Goal: Task Accomplishment & Management: Complete application form

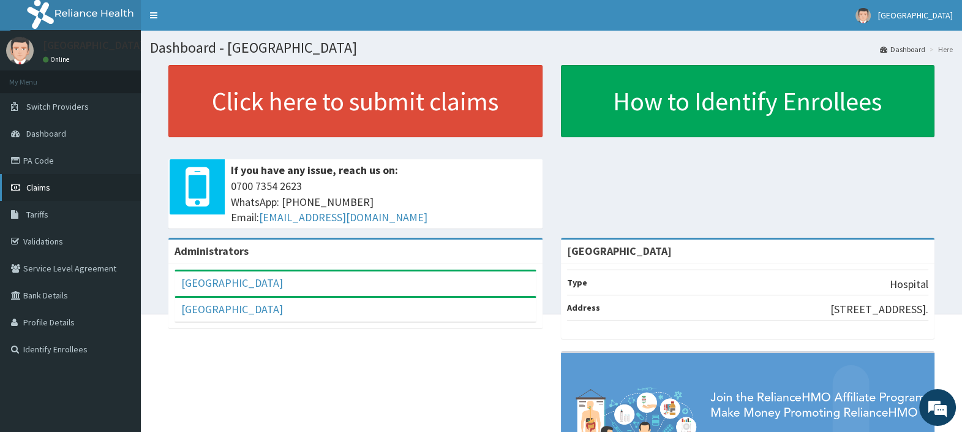
click at [37, 189] on span "Claims" at bounding box center [38, 187] width 24 height 11
click at [28, 160] on link "PA Code" at bounding box center [70, 160] width 141 height 27
click at [43, 162] on link "PA Code" at bounding box center [70, 160] width 141 height 27
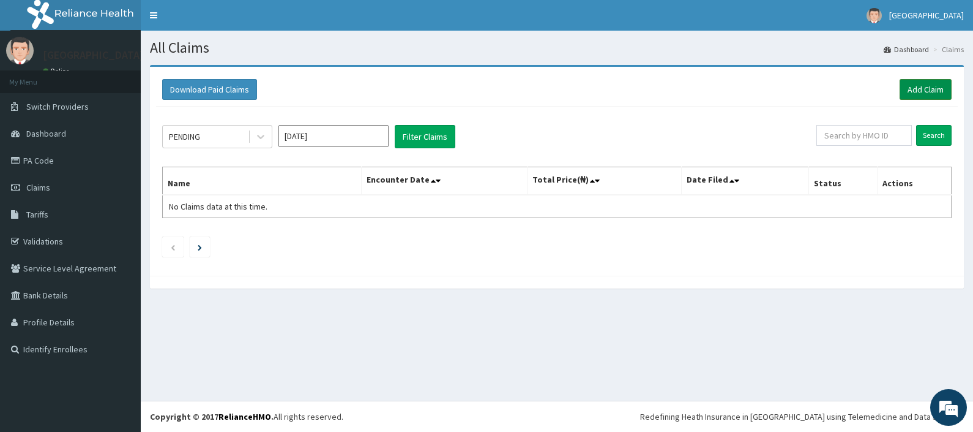
click at [923, 84] on link "Add Claim" at bounding box center [926, 89] width 52 height 21
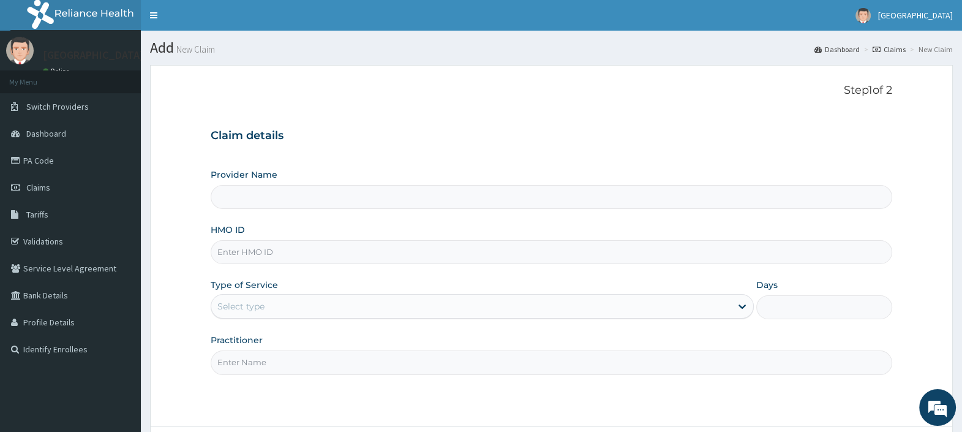
type input "[GEOGRAPHIC_DATA]"
click at [279, 247] on input "HMO ID" at bounding box center [551, 252] width 681 height 24
paste input "BCC/10020/A"
type input "BCC/10020/A"
click at [274, 302] on div "Select type" at bounding box center [471, 306] width 520 height 20
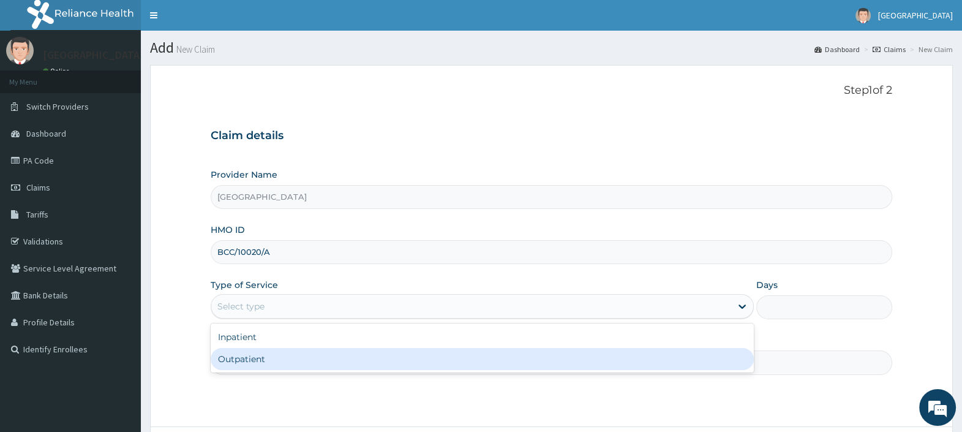
click at [272, 364] on div "Outpatient" at bounding box center [482, 359] width 543 height 22
type input "1"
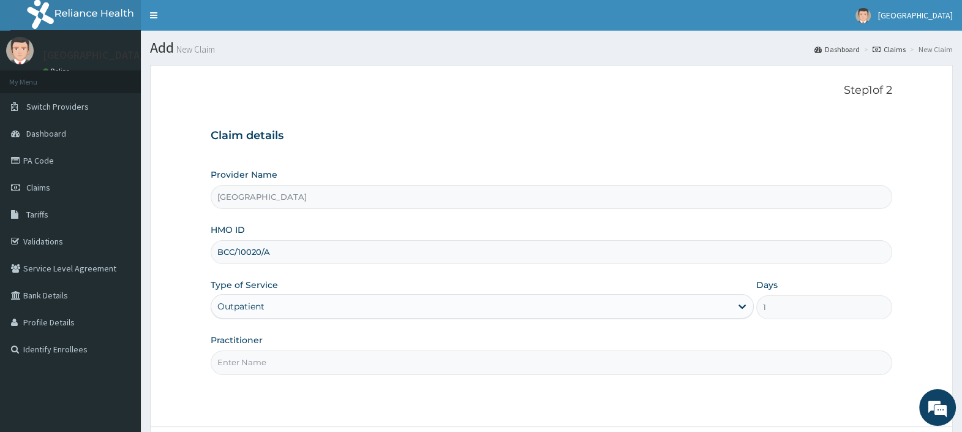
click at [273, 358] on input "Practitioner" at bounding box center [551, 362] width 681 height 24
type input "[PERSON_NAME][GEOGRAPHIC_DATA]"
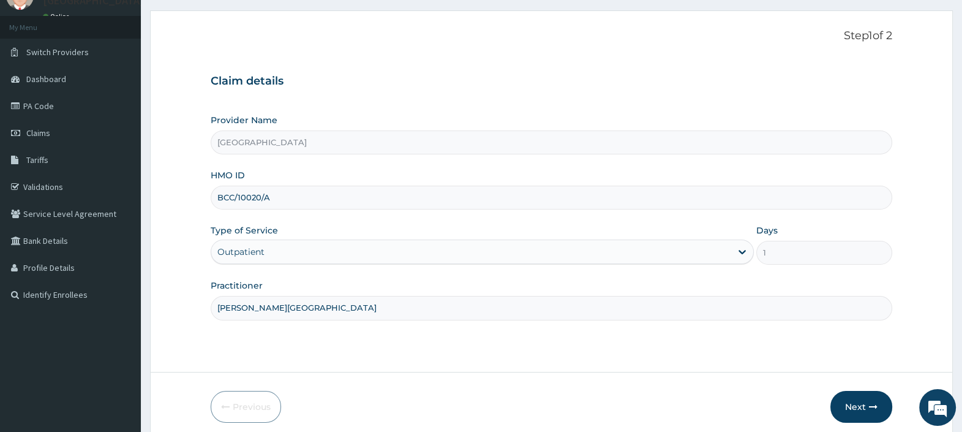
scroll to position [104, 0]
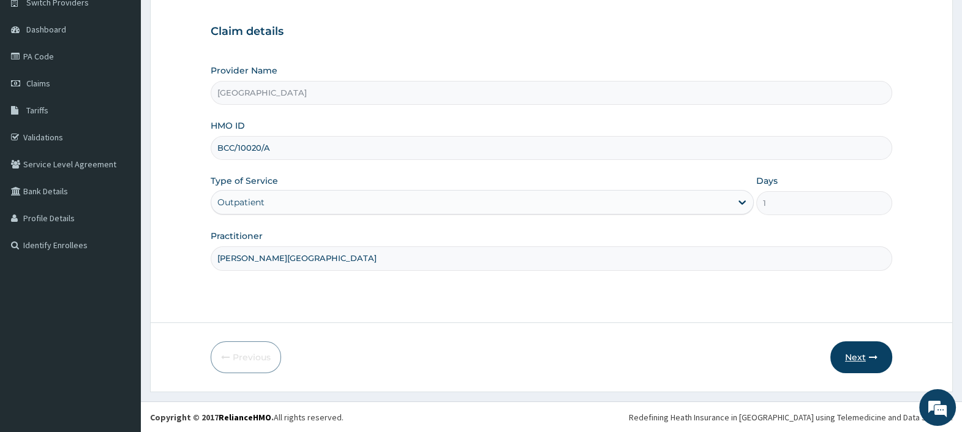
drag, startPoint x: 862, startPoint y: 357, endPoint x: 854, endPoint y: 352, distance: 9.3
click at [854, 352] on button "Next" at bounding box center [861, 357] width 62 height 32
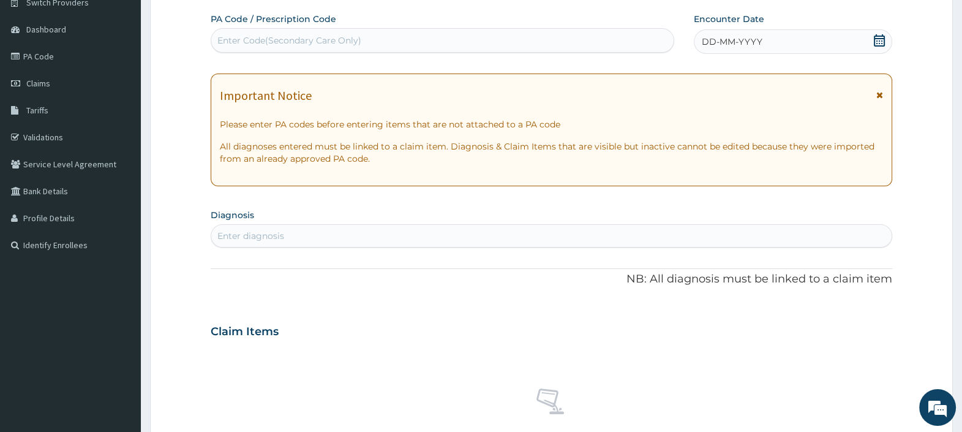
click at [269, 41] on div "Enter Code(Secondary Care Only)" at bounding box center [289, 40] width 144 height 12
paste input "PA/DF0244"
type input "PA/DF0244"
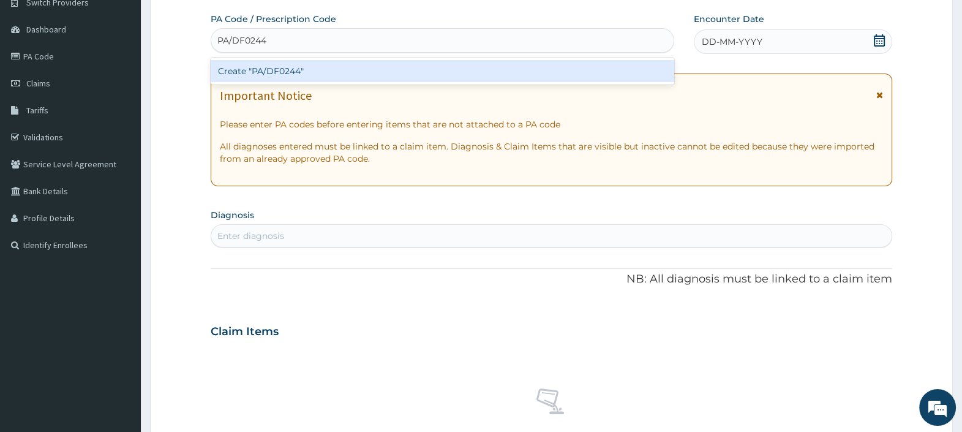
click at [309, 68] on div "Create "PA/DF0244"" at bounding box center [442, 71] width 463 height 22
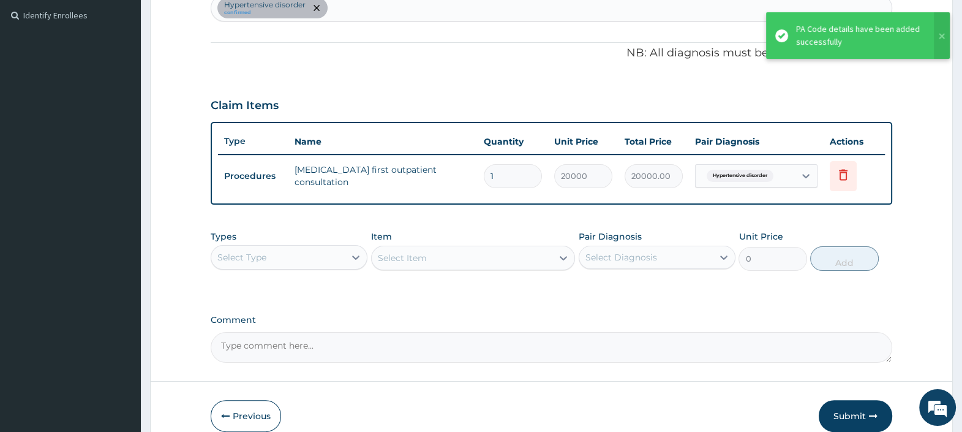
scroll to position [391, 0]
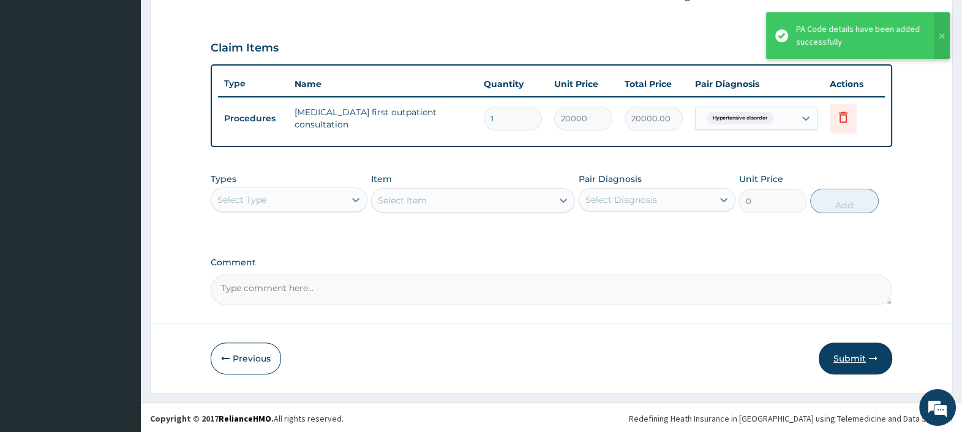
click at [845, 356] on button "Submit" at bounding box center [854, 358] width 73 height 32
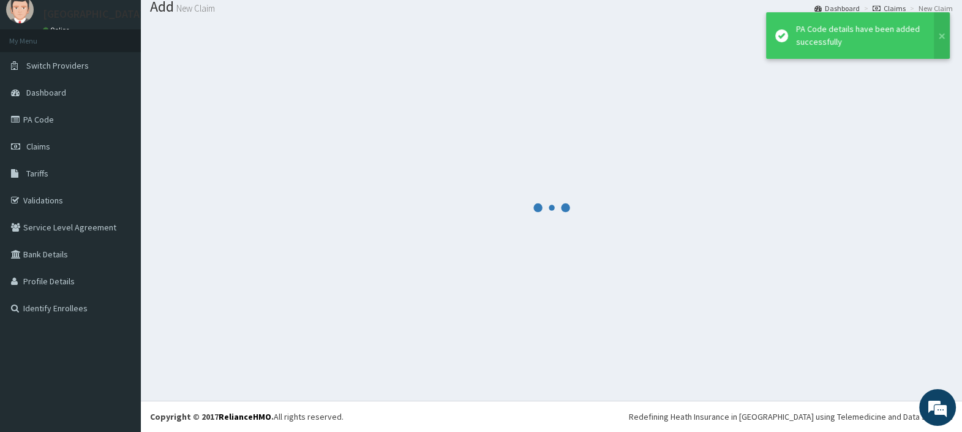
scroll to position [40, 0]
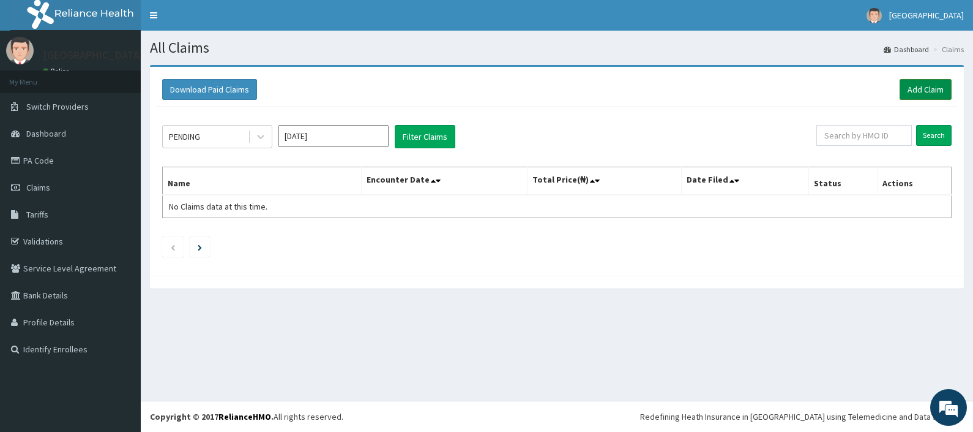
click at [916, 85] on link "Add Claim" at bounding box center [926, 89] width 52 height 21
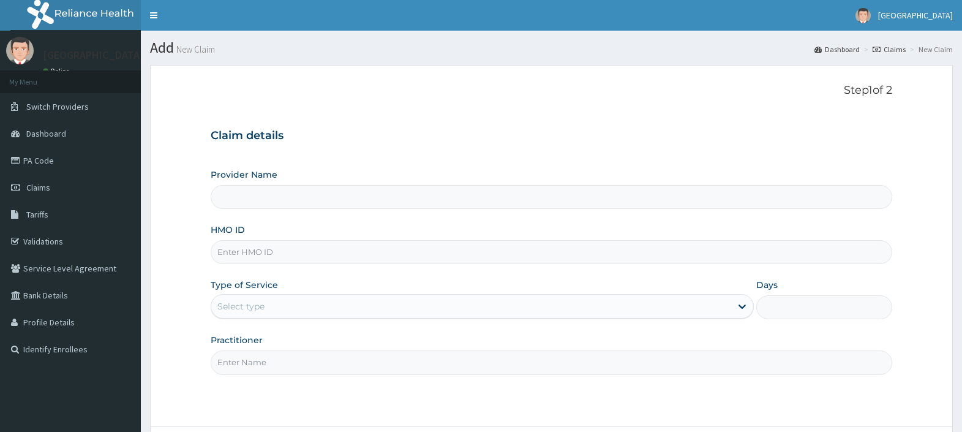
type input "[GEOGRAPHIC_DATA]"
click at [272, 254] on input "HMO ID" at bounding box center [551, 252] width 681 height 24
paste input "BCC/10020/A"
type input "BCC/10020/A"
click at [270, 306] on div "Select type" at bounding box center [471, 306] width 520 height 20
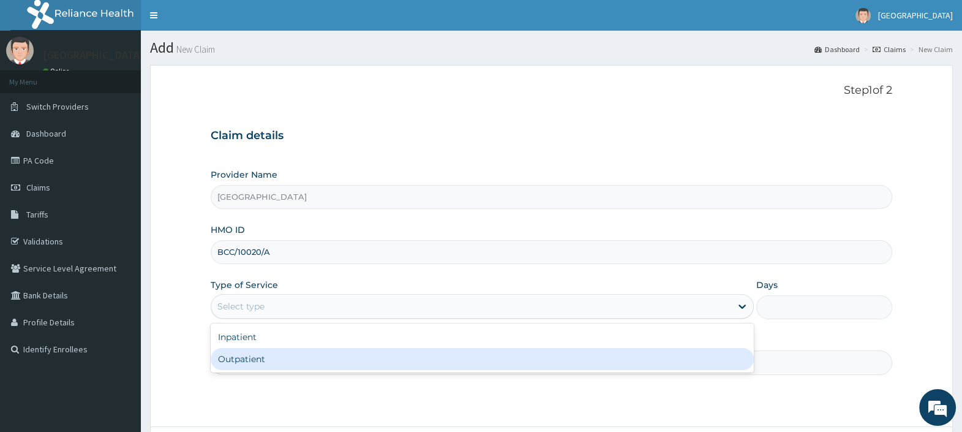
click at [273, 352] on div "Outpatient" at bounding box center [482, 359] width 543 height 22
type input "1"
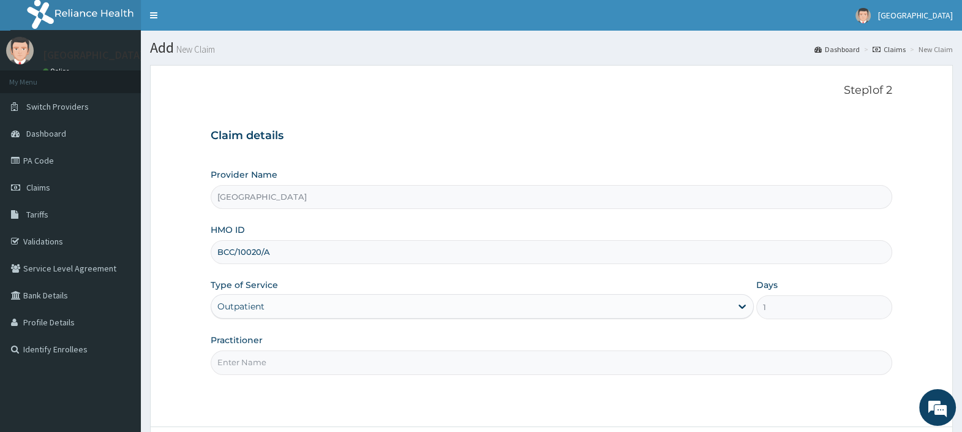
click at [266, 360] on input "Practitioner" at bounding box center [551, 362] width 681 height 24
type input "[PERSON_NAME][GEOGRAPHIC_DATA]"
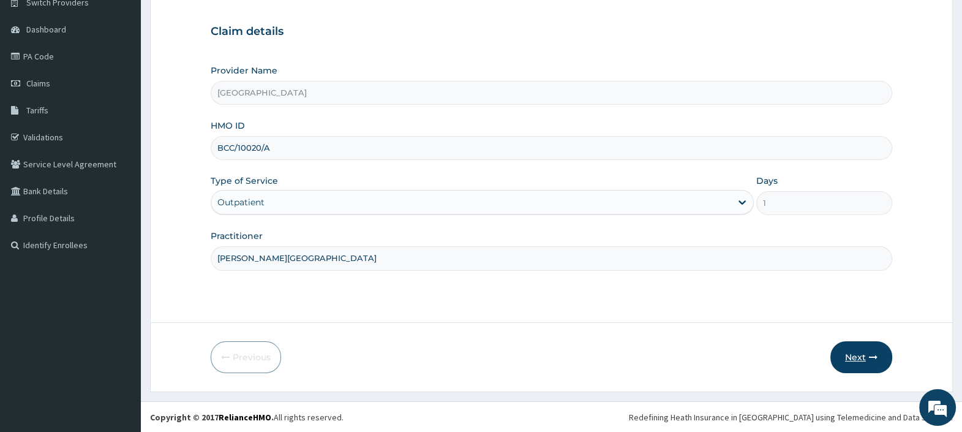
click at [873, 353] on icon "button" at bounding box center [873, 357] width 9 height 9
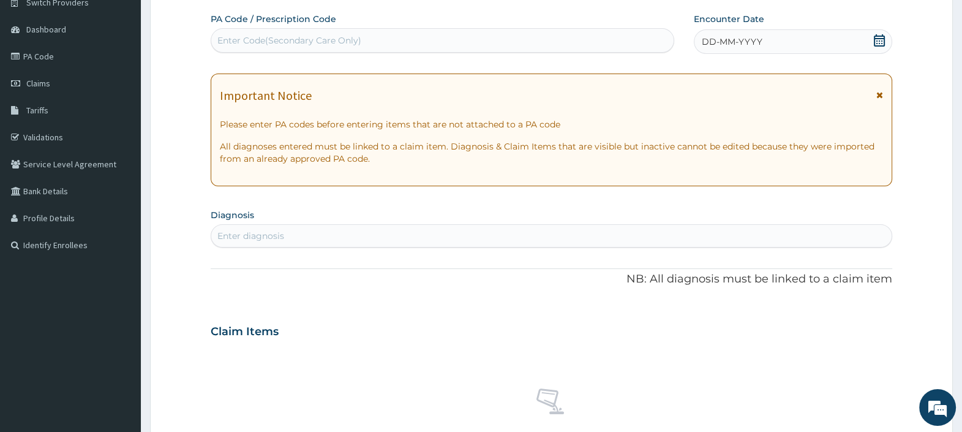
click at [317, 39] on div "Enter Code(Secondary Care Only)" at bounding box center [289, 40] width 144 height 12
paste input "PA/35739F"
type input "PA/35739F"
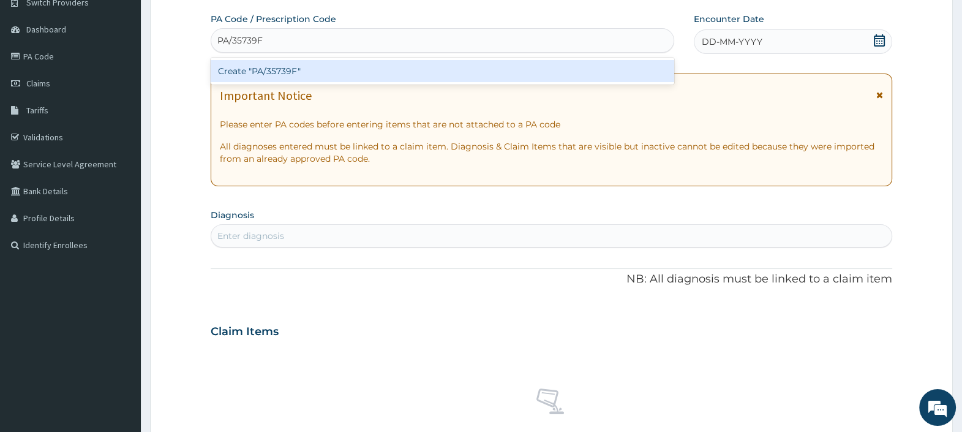
click at [299, 69] on div "Create "PA/35739F"" at bounding box center [442, 71] width 463 height 22
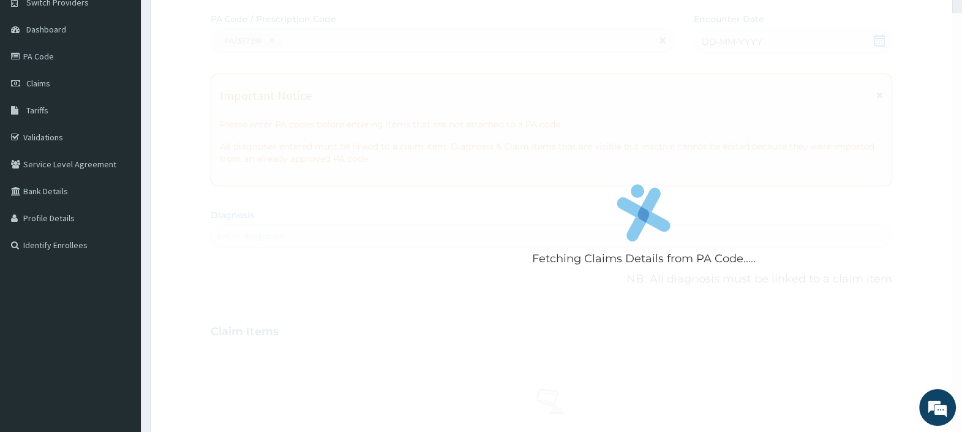
scroll to position [334, 0]
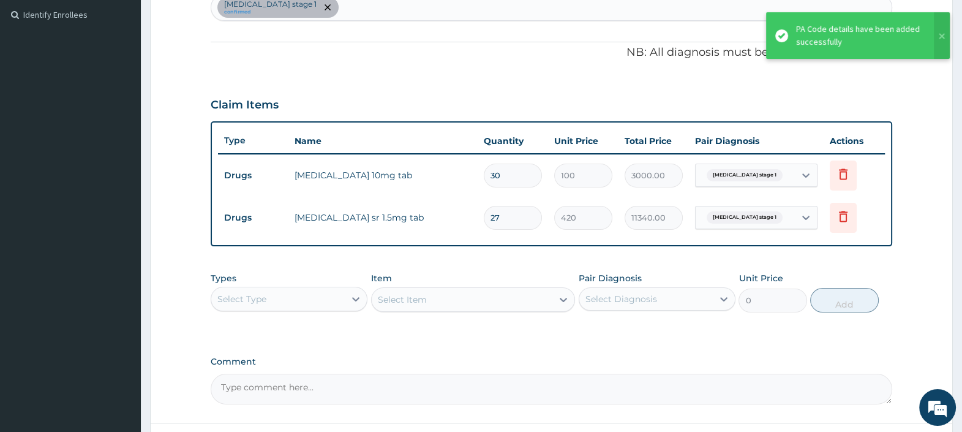
drag, startPoint x: 508, startPoint y: 167, endPoint x: 446, endPoint y: 162, distance: 62.0
click at [446, 162] on tr "Drugs amlodipine 10mg tab 30 100 3000.00 Hypertension stage 1 Delete" at bounding box center [551, 175] width 667 height 42
type input "1"
type input "100.00"
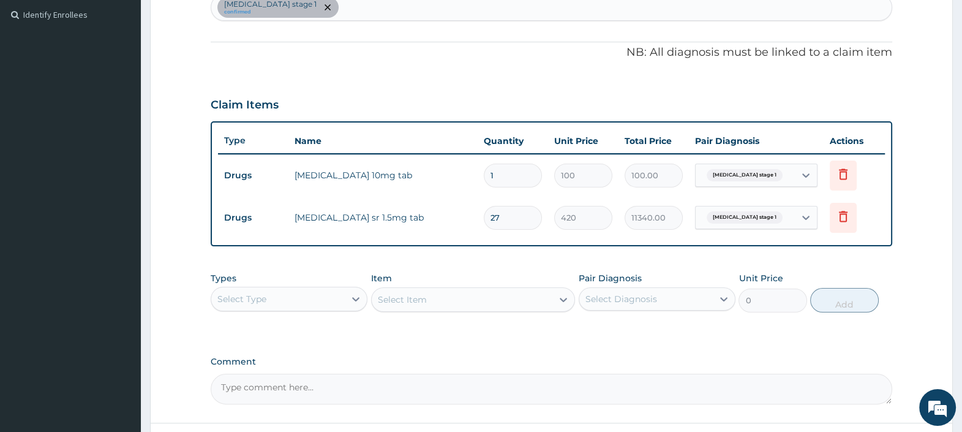
type input "14"
type input "1400.00"
type input "14"
drag, startPoint x: 506, startPoint y: 211, endPoint x: 443, endPoint y: 203, distance: 63.5
click at [445, 203] on tr "Drugs indapamide sr 1.5mg tab 27 420 11340.00 Hypertension stage 1 Delete" at bounding box center [551, 218] width 667 height 42
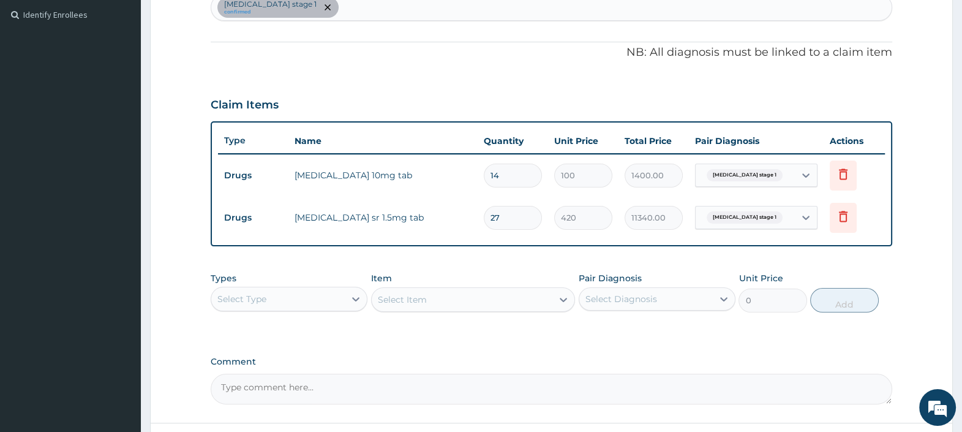
type input "1"
type input "420.00"
type input "14"
type input "5880.00"
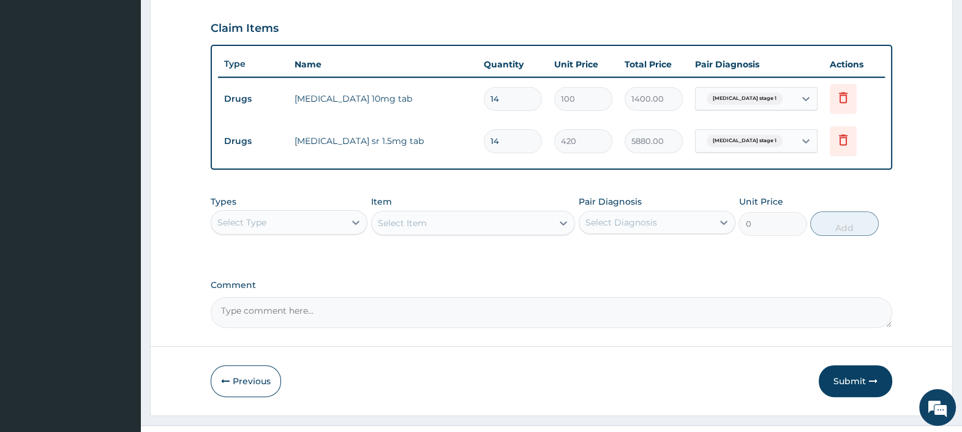
type input "14"
click at [618, 275] on div "PA Code / Prescription Code PA/35739F Encounter Date 02-08-2025 Important Notic…" at bounding box center [551, 16] width 681 height 621
drag, startPoint x: 840, startPoint y: 375, endPoint x: 833, endPoint y: 381, distance: 9.1
click at [836, 377] on button "Submit" at bounding box center [854, 381] width 73 height 32
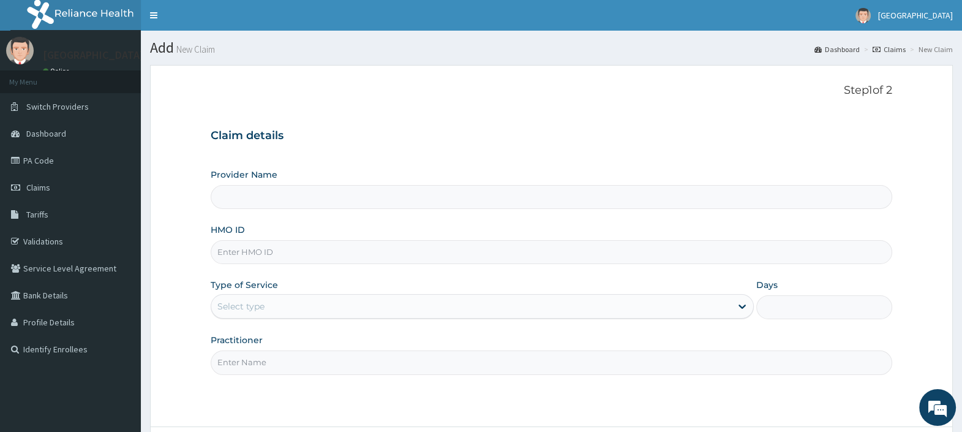
click at [228, 251] on input "HMO ID" at bounding box center [551, 252] width 681 height 24
paste input "MPP/10018/B"
type input "MPP/10018/B"
click at [257, 304] on div "Select type" at bounding box center [240, 306] width 47 height 12
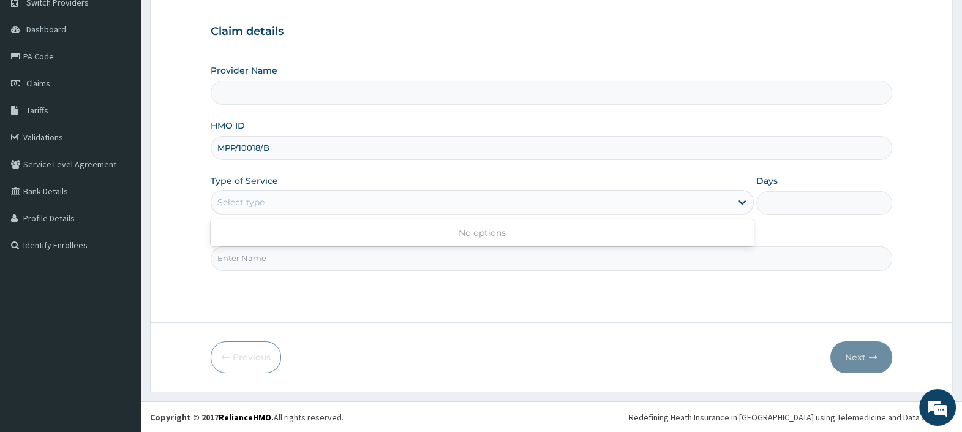
scroll to position [104, 0]
click at [288, 260] on input "Practitioner" at bounding box center [551, 258] width 681 height 24
click at [544, 190] on div "Select type" at bounding box center [482, 202] width 543 height 24
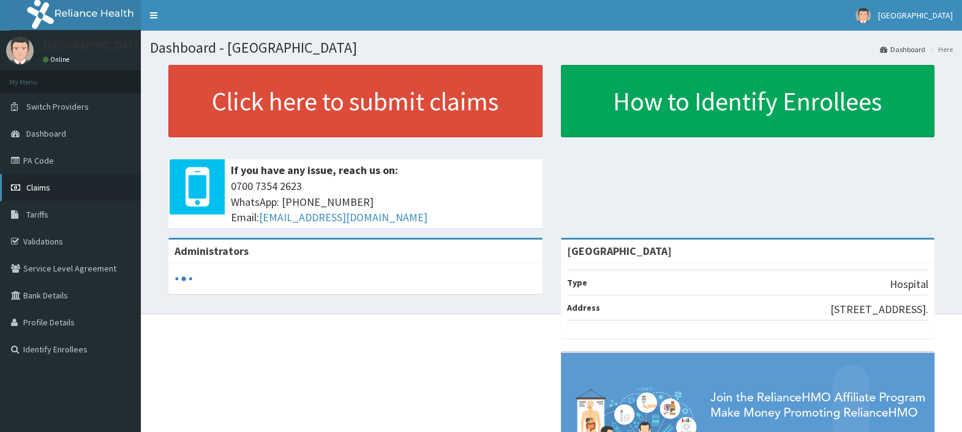
click at [56, 181] on link "Claims" at bounding box center [70, 187] width 141 height 27
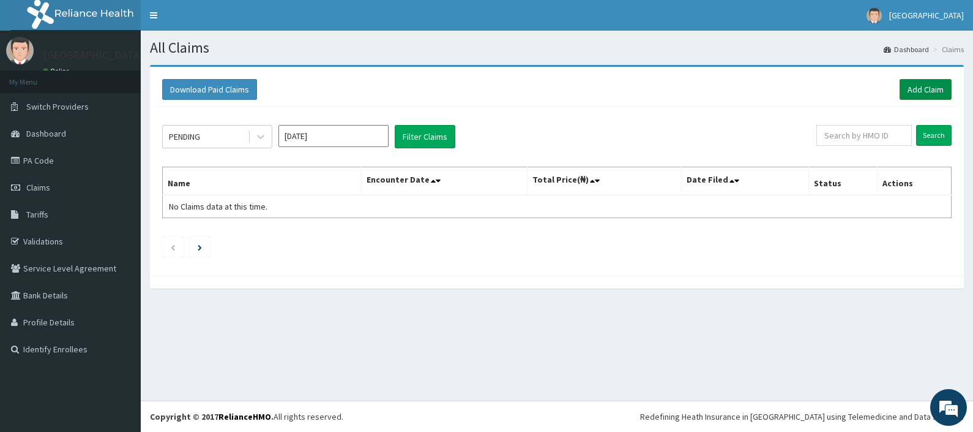
click at [923, 89] on link "Add Claim" at bounding box center [926, 89] width 52 height 21
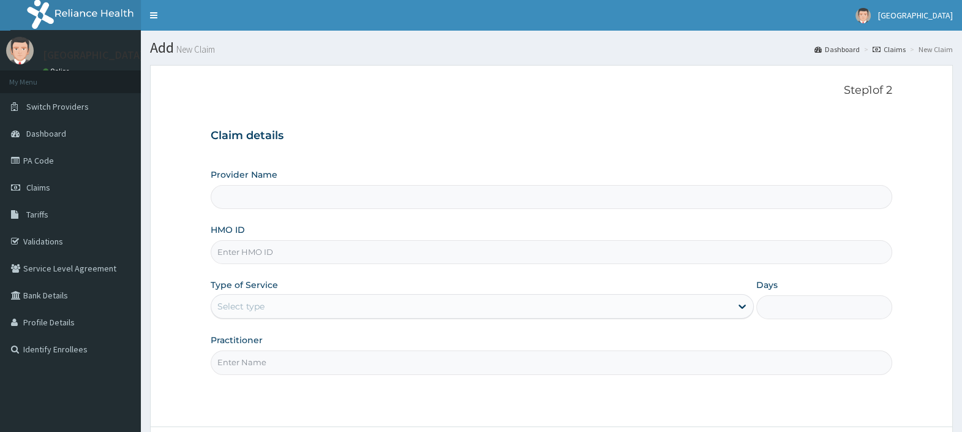
type input "[GEOGRAPHIC_DATA]"
click at [285, 251] on input "HMO ID" at bounding box center [551, 252] width 681 height 24
paste input "MPP/10018/B"
type input "MPP/10018/B"
click at [244, 309] on div "Select type" at bounding box center [240, 306] width 47 height 12
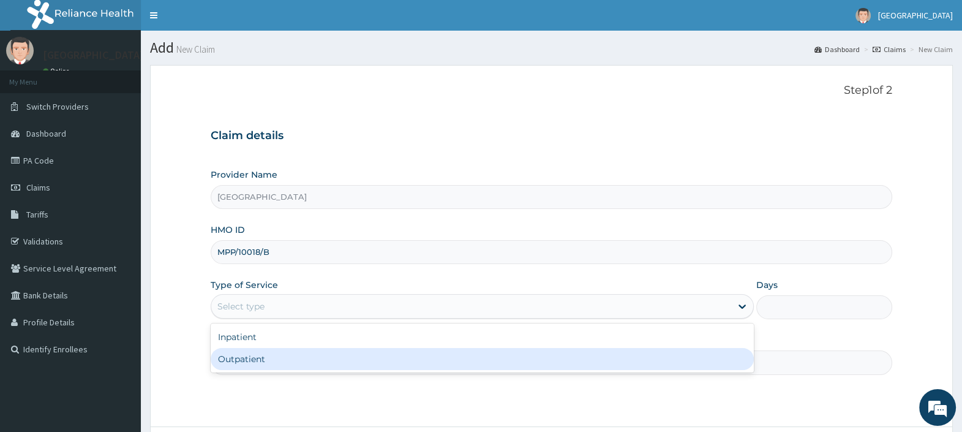
click at [251, 361] on div "Outpatient" at bounding box center [482, 359] width 543 height 22
type input "1"
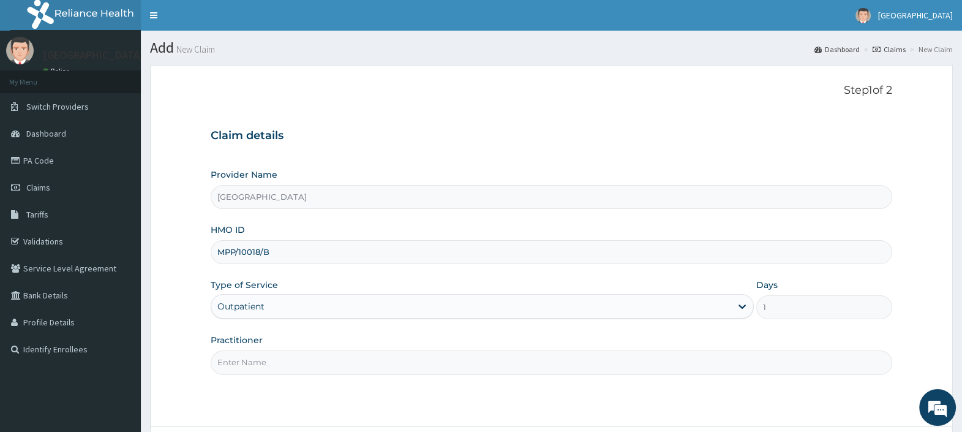
click at [253, 357] on input "Practitioner" at bounding box center [551, 362] width 681 height 24
type input "[PERSON_NAME][GEOGRAPHIC_DATA]"
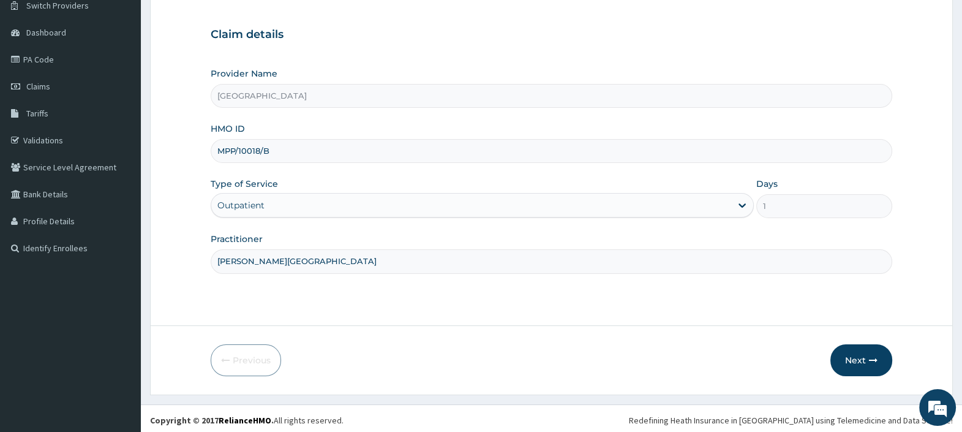
scroll to position [104, 0]
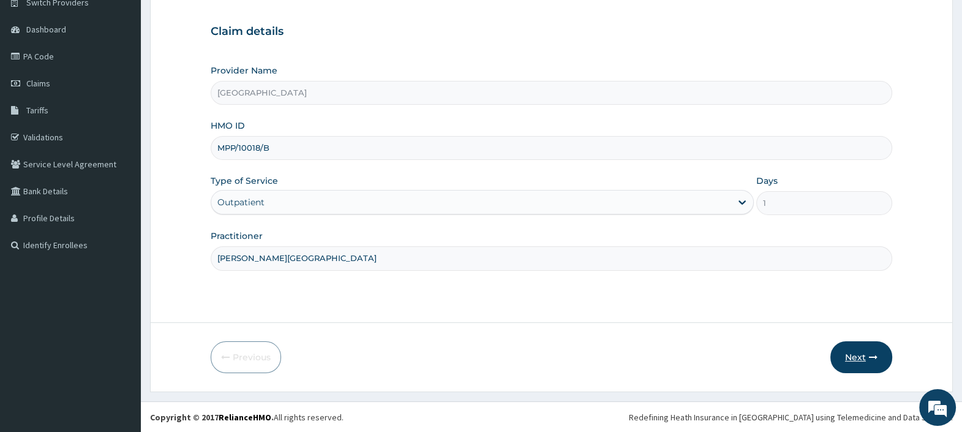
drag, startPoint x: 867, startPoint y: 358, endPoint x: 854, endPoint y: 358, distance: 13.5
click at [854, 358] on button "Next" at bounding box center [861, 357] width 62 height 32
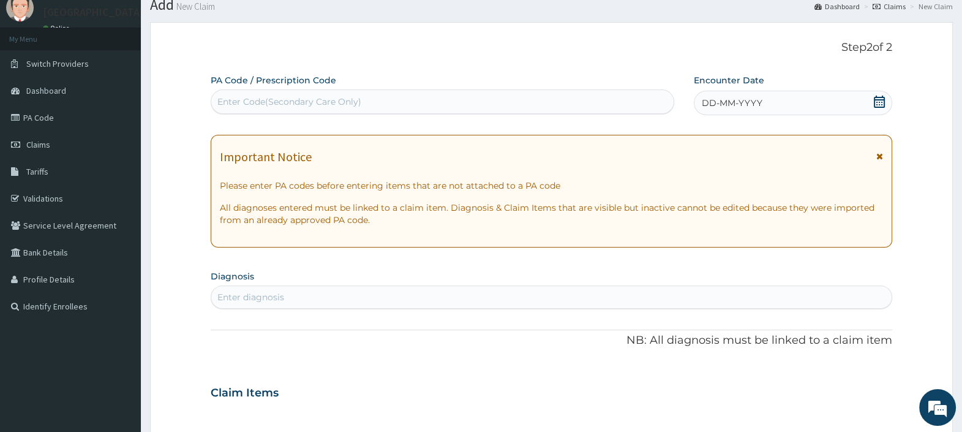
scroll to position [28, 0]
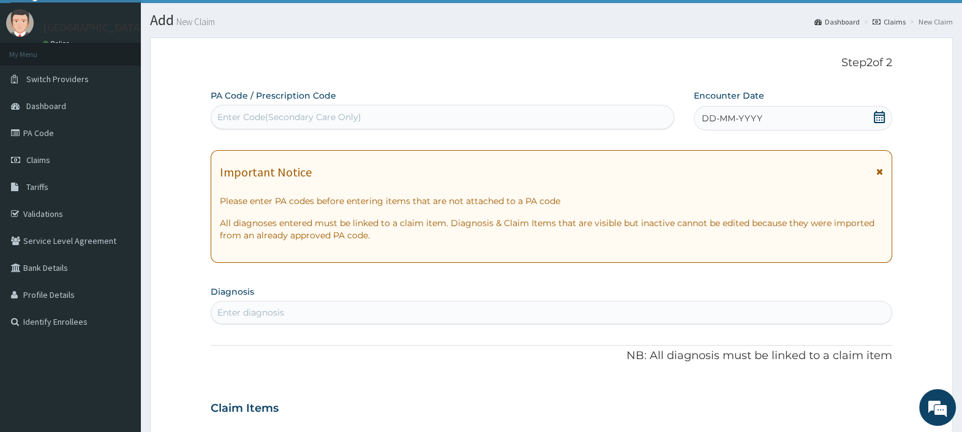
click at [297, 116] on div "Enter Code(Secondary Care Only)" at bounding box center [289, 117] width 144 height 12
paste input "PA/9B137C"
type input "PA/9B137C"
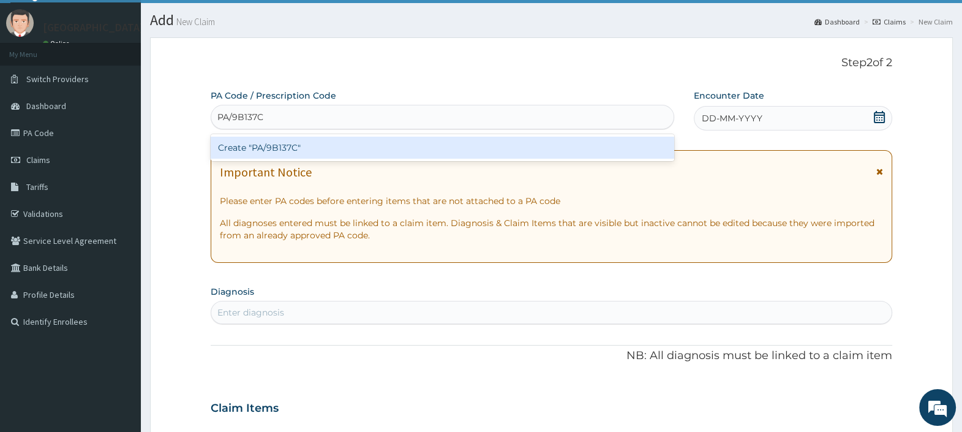
click at [303, 147] on div "Create "PA/9B137C"" at bounding box center [442, 148] width 463 height 22
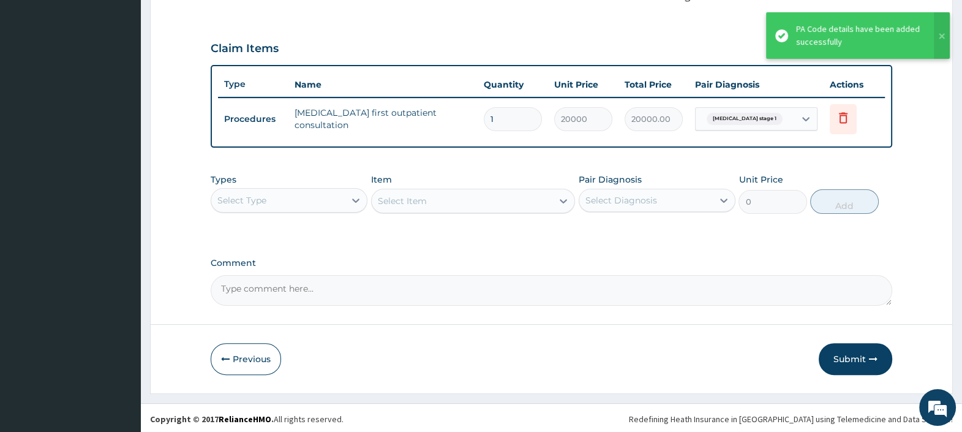
scroll to position [391, 0]
click at [847, 354] on button "Submit" at bounding box center [854, 358] width 73 height 32
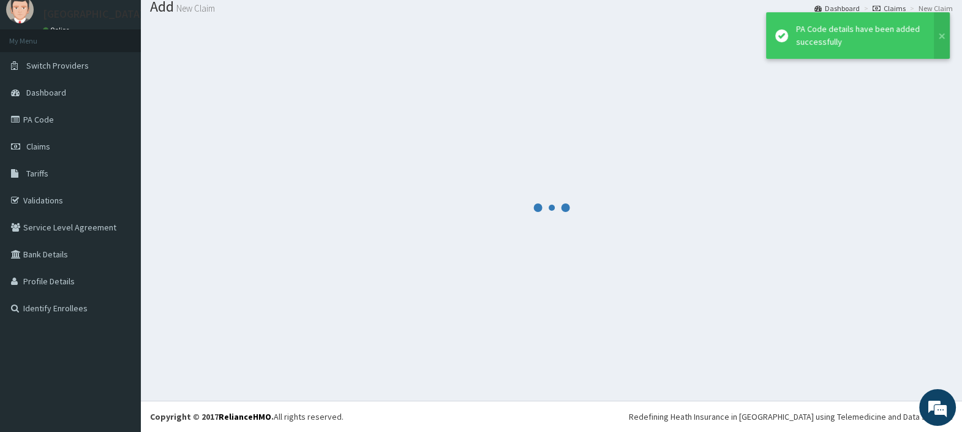
scroll to position [40, 0]
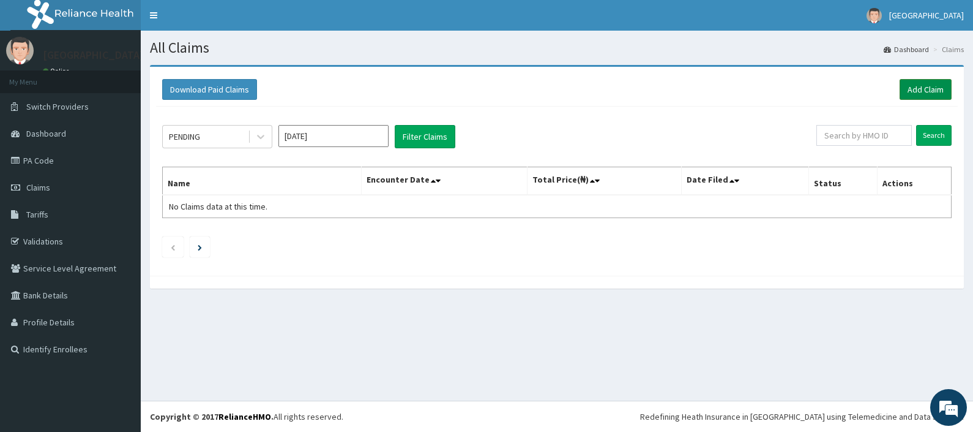
click at [936, 88] on link "Add Claim" at bounding box center [926, 89] width 52 height 21
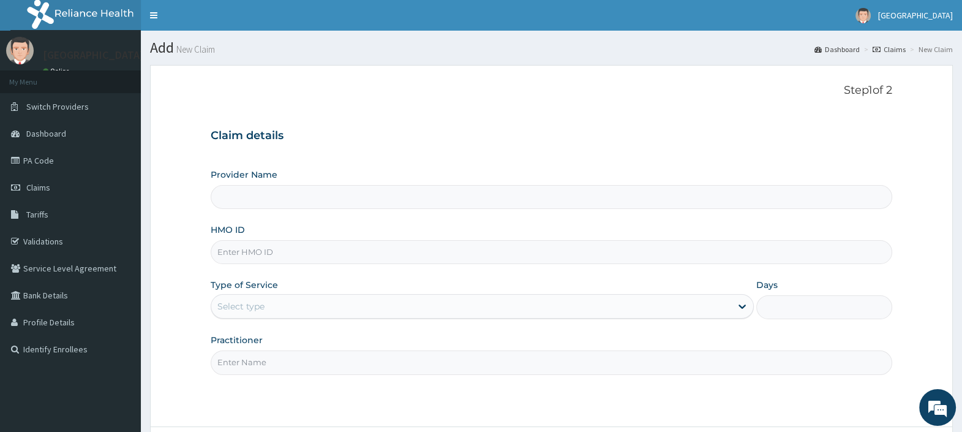
type input "[GEOGRAPHIC_DATA]"
click at [272, 255] on input "HMO ID" at bounding box center [551, 252] width 681 height 24
paste input "MPP/10018/B"
type input "MPP/10018/B"
click at [260, 305] on div "Select type" at bounding box center [240, 306] width 47 height 12
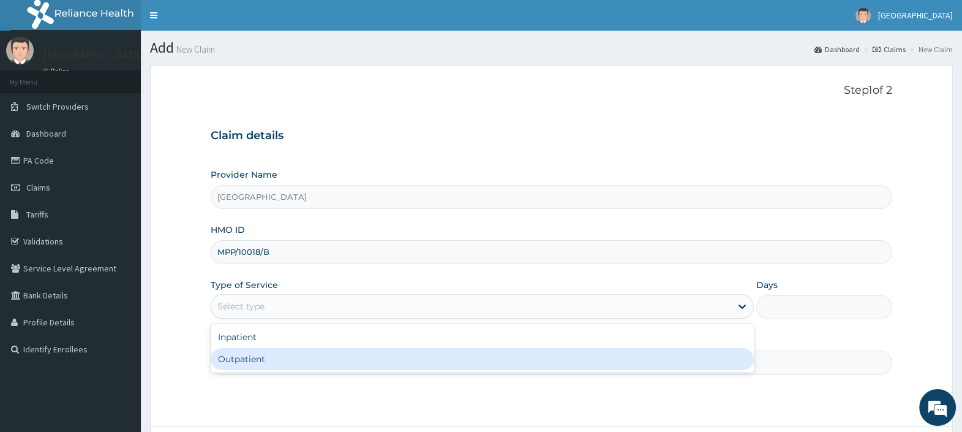
click at [258, 360] on div "Outpatient" at bounding box center [482, 359] width 543 height 22
type input "1"
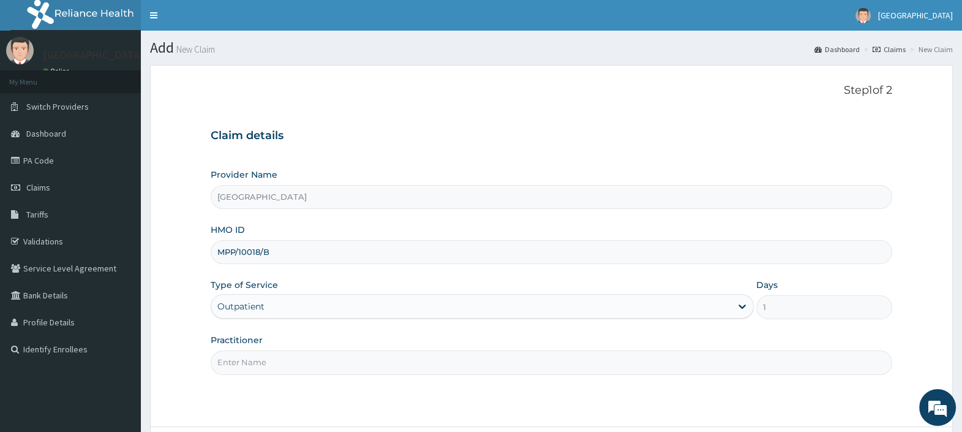
click at [257, 359] on input "Practitioner" at bounding box center [551, 362] width 681 height 24
type input "[PERSON_NAME][GEOGRAPHIC_DATA]"
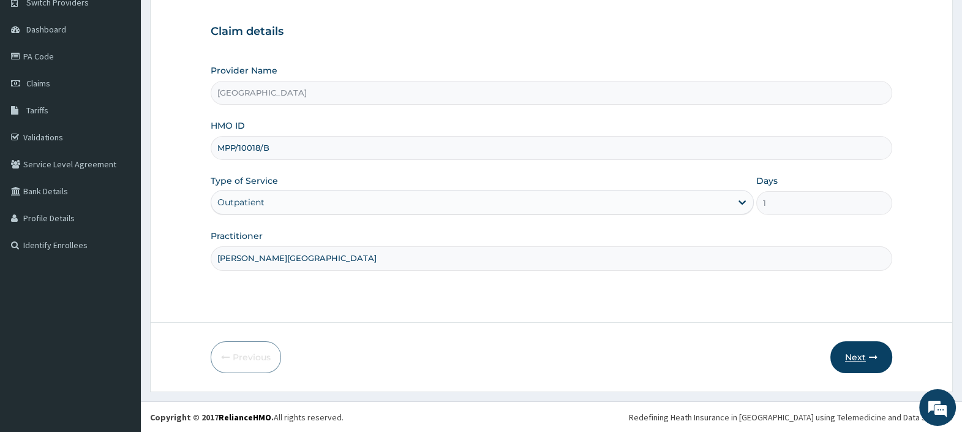
click at [863, 352] on button "Next" at bounding box center [861, 357] width 62 height 32
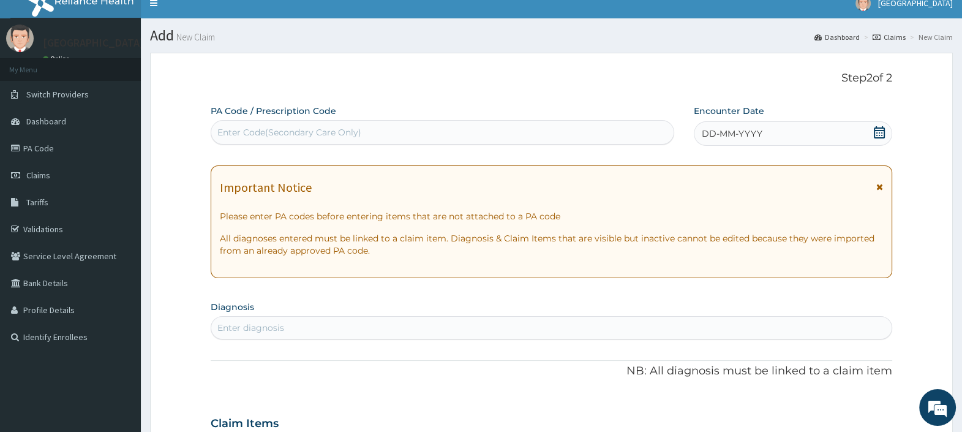
scroll to position [0, 0]
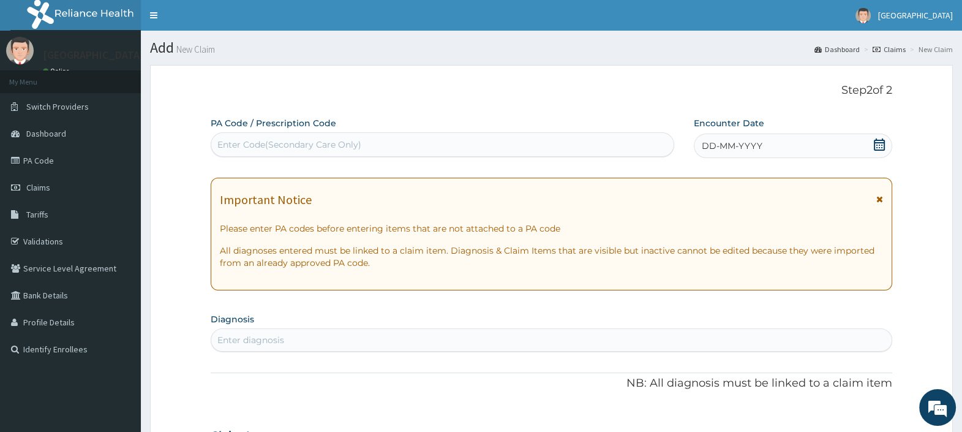
click at [288, 141] on div "Enter Code(Secondary Care Only)" at bounding box center [289, 144] width 144 height 12
paste input "PA/599F5D"
type input "PA/599F5D"
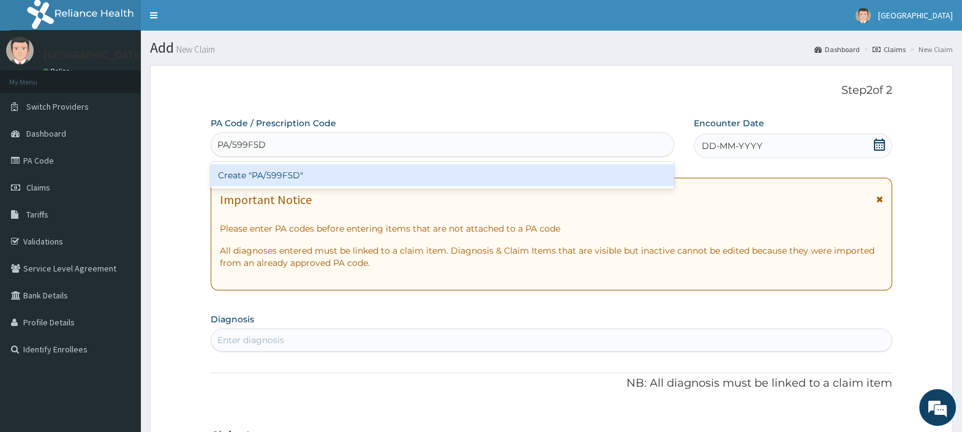
click at [288, 176] on div "Create "PA/599F5D"" at bounding box center [442, 175] width 463 height 22
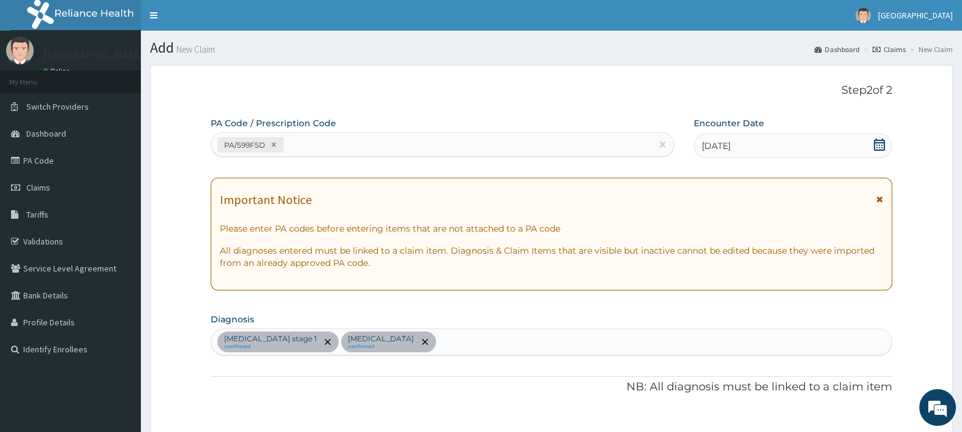
scroll to position [419, 0]
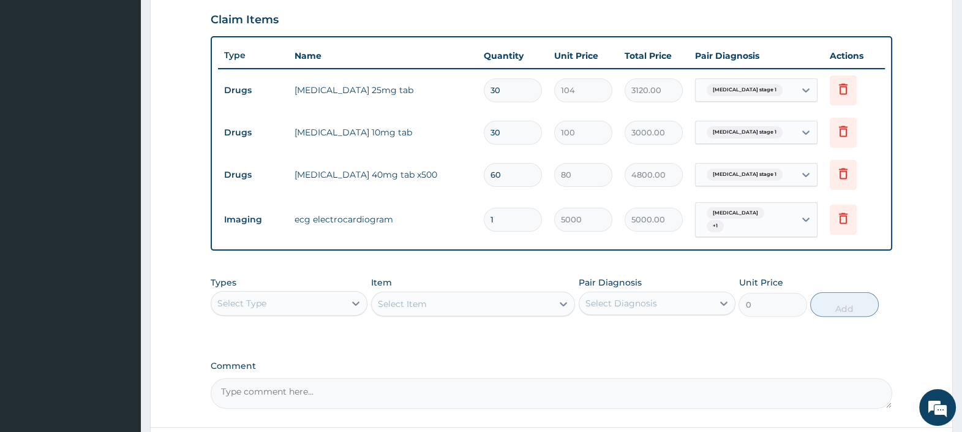
drag, startPoint x: 502, startPoint y: 129, endPoint x: 466, endPoint y: 127, distance: 36.1
click at [468, 127] on tr "Drugs [MEDICAL_DATA] 10mg tab 30 100 3000.00 [MEDICAL_DATA] stage 1 Delete" at bounding box center [551, 132] width 667 height 42
type input "1"
type input "100.00"
type input "14"
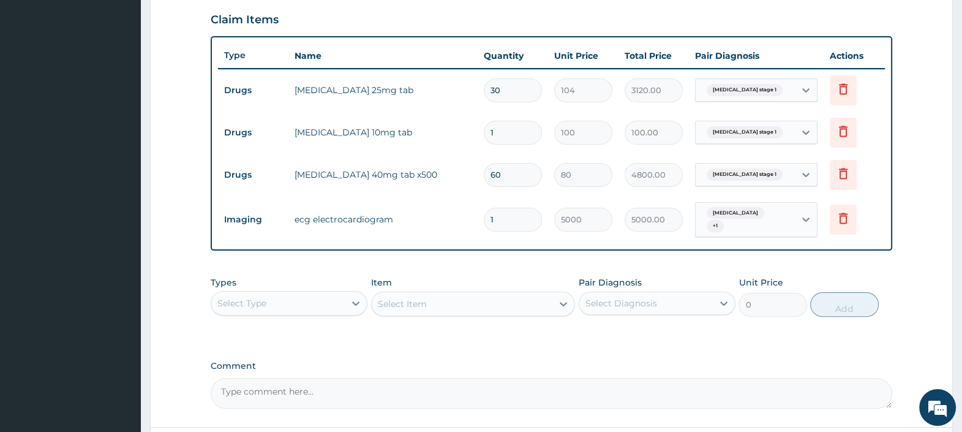
type input "1400.00"
type input "14"
drag, startPoint x: 517, startPoint y: 181, endPoint x: 399, endPoint y: 176, distance: 117.6
click at [440, 179] on tr "Drugs [MEDICAL_DATA] 40mg tab x500 60 80 4800.00 [MEDICAL_DATA] stage 1 Delete" at bounding box center [551, 175] width 667 height 42
type input "1"
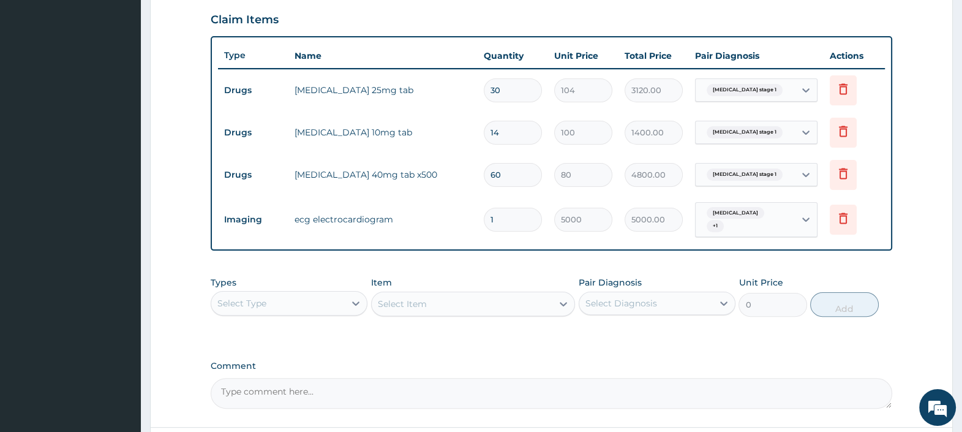
type input "80.00"
type input "14"
type input "1120.00"
type input "14"
drag, startPoint x: 505, startPoint y: 84, endPoint x: 416, endPoint y: 86, distance: 89.4
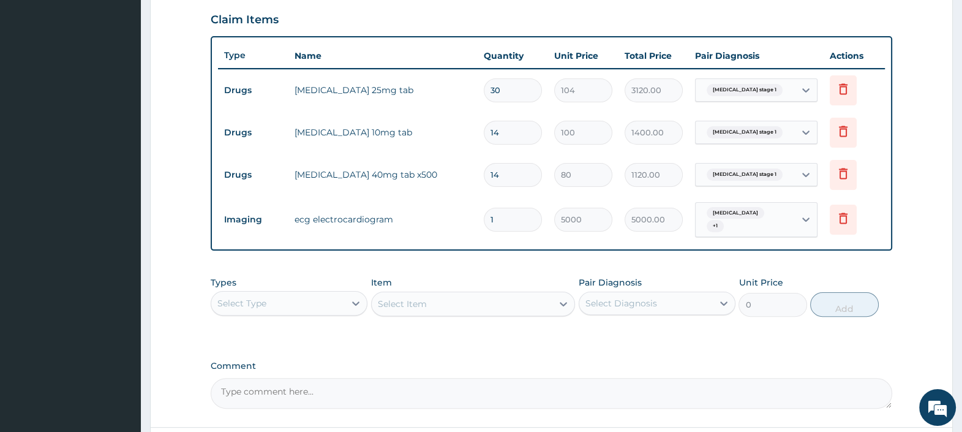
click at [432, 80] on tr "Drugs spironolactone 25mg tab 30 104 3120.00 Hypertension stage 1 Delete" at bounding box center [551, 90] width 667 height 42
type input "1"
type input "104.00"
type input "14"
type input "1456.00"
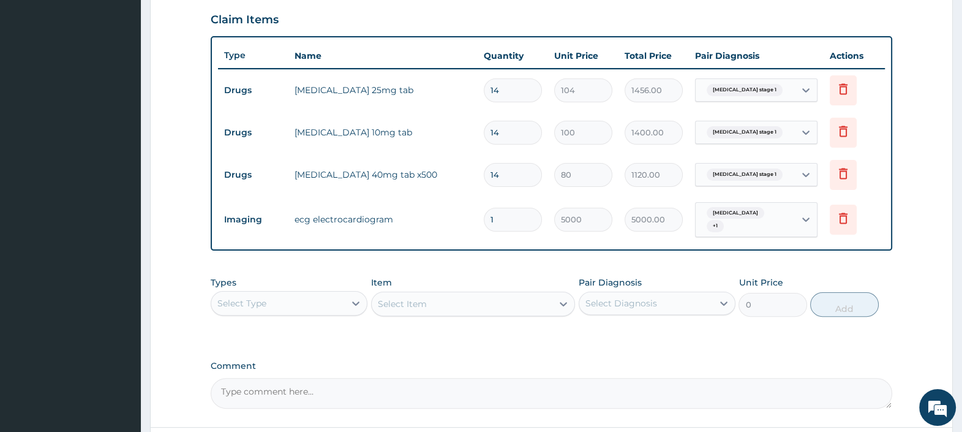
type input "14"
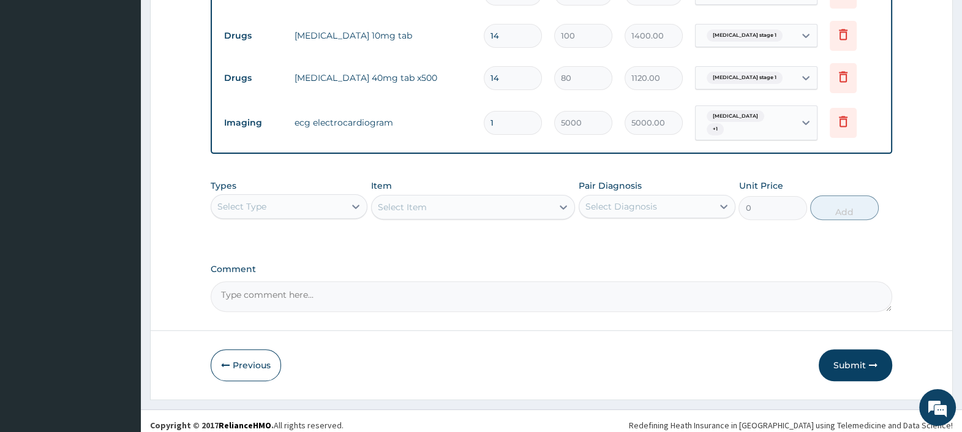
scroll to position [517, 0]
click at [842, 354] on button "Submit" at bounding box center [854, 364] width 73 height 32
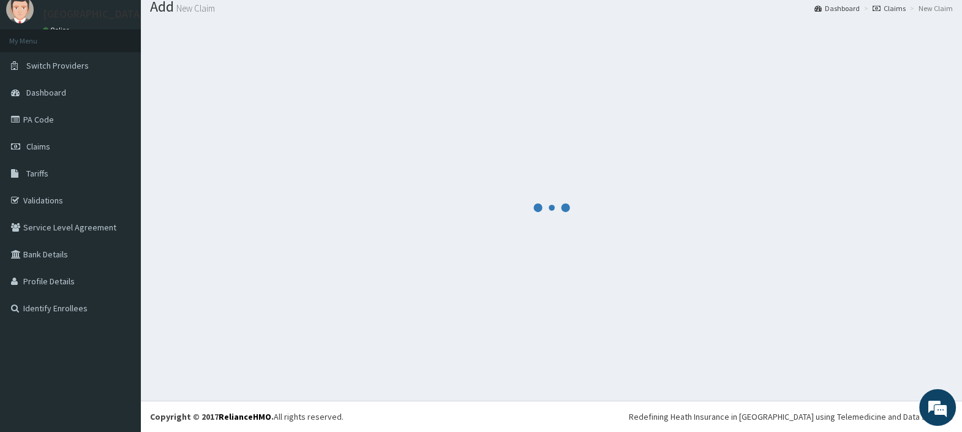
scroll to position [40, 0]
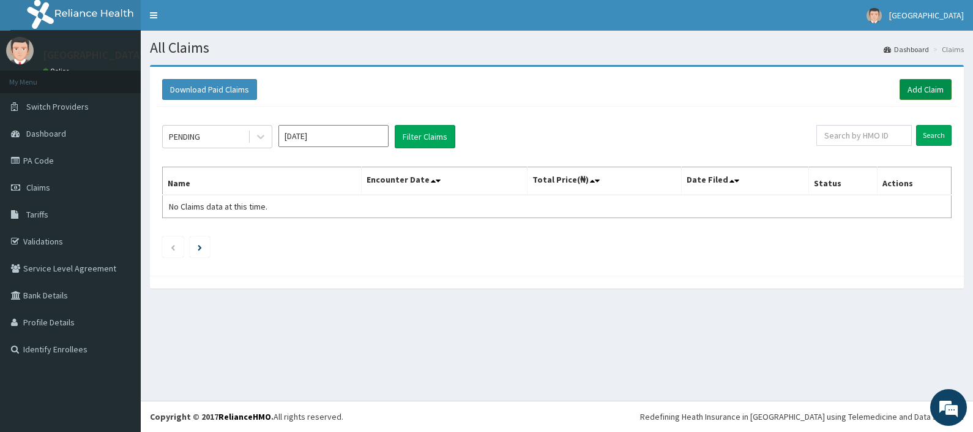
click at [916, 88] on link "Add Claim" at bounding box center [926, 89] width 52 height 21
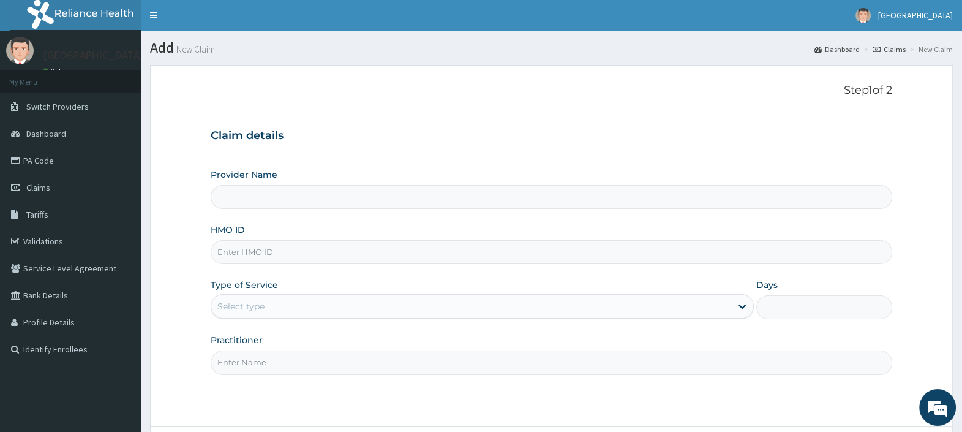
type input "[GEOGRAPHIC_DATA]"
type input "MPP/10018/B"
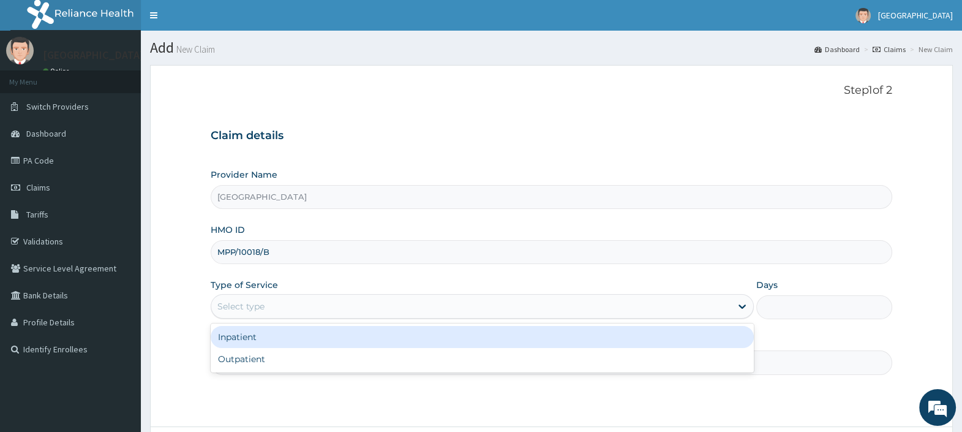
click at [318, 302] on div "Select type" at bounding box center [471, 306] width 520 height 20
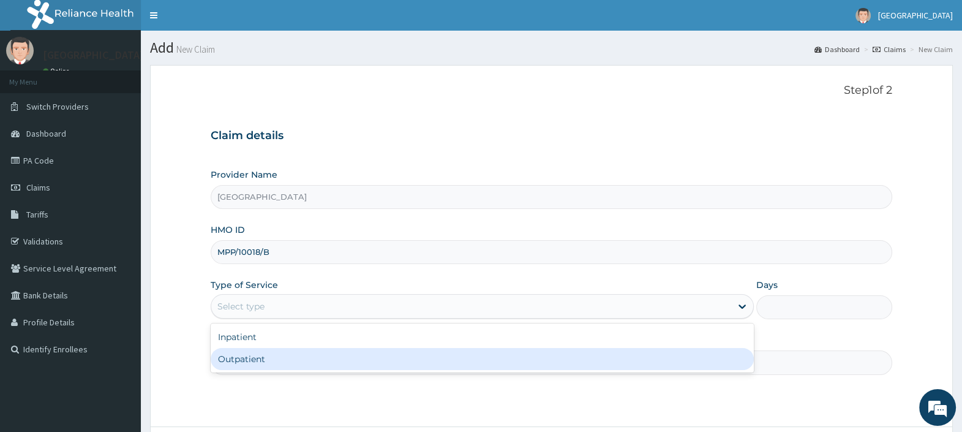
click at [298, 364] on div "Outpatient" at bounding box center [482, 359] width 543 height 22
type input "1"
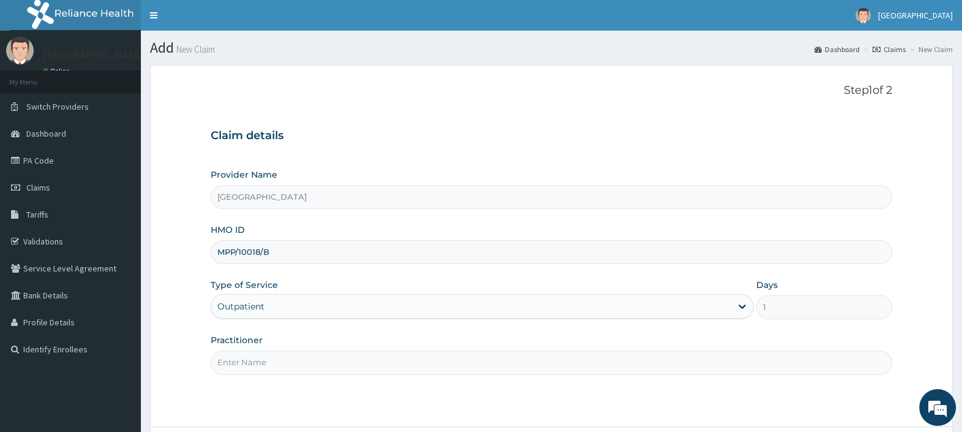
drag, startPoint x: 294, startPoint y: 362, endPoint x: 291, endPoint y: 355, distance: 7.7
click at [294, 362] on input "Practitioner" at bounding box center [551, 362] width 681 height 24
type input "[PERSON_NAME][GEOGRAPHIC_DATA]"
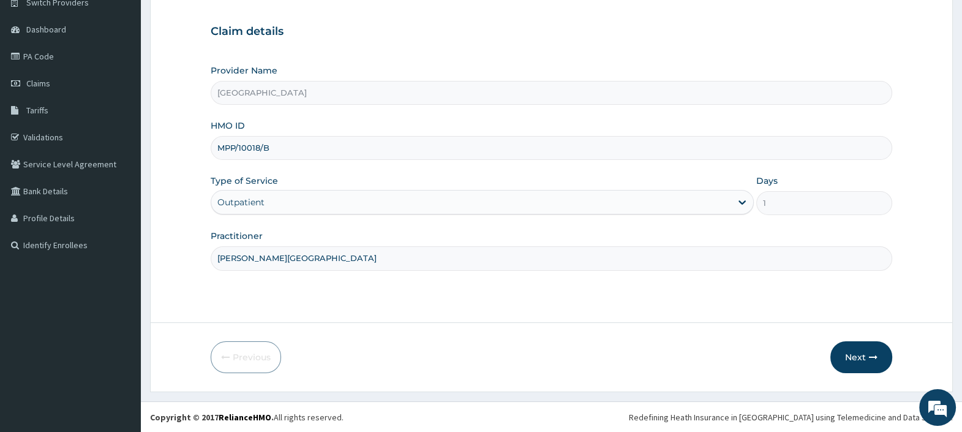
scroll to position [104, 0]
click at [849, 362] on button "Next" at bounding box center [861, 357] width 62 height 32
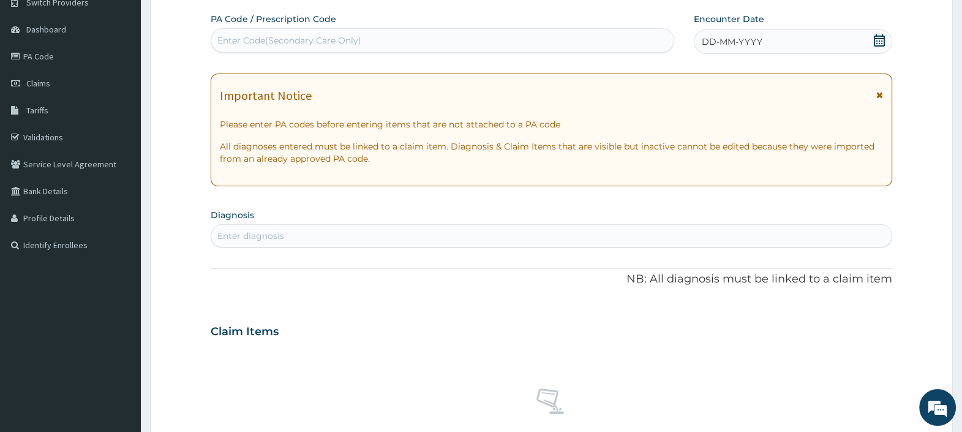
click at [376, 39] on div "Enter Code(Secondary Care Only)" at bounding box center [442, 41] width 462 height 20
paste input "PA/8191E6"
type input "PA/8191E6"
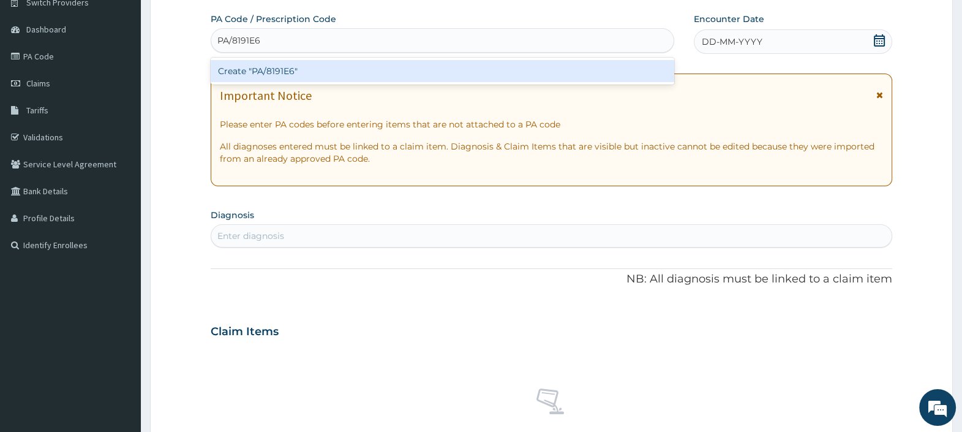
click at [395, 72] on div "Create "PA/8191E6"" at bounding box center [442, 71] width 463 height 22
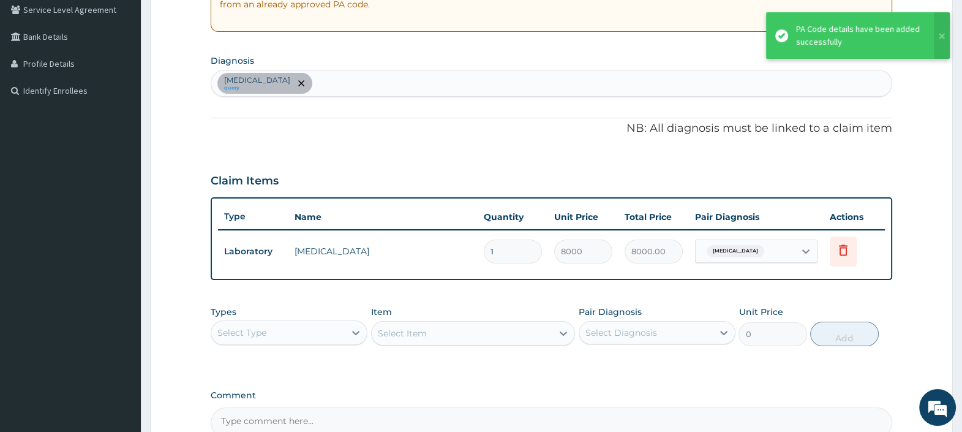
scroll to position [334, 0]
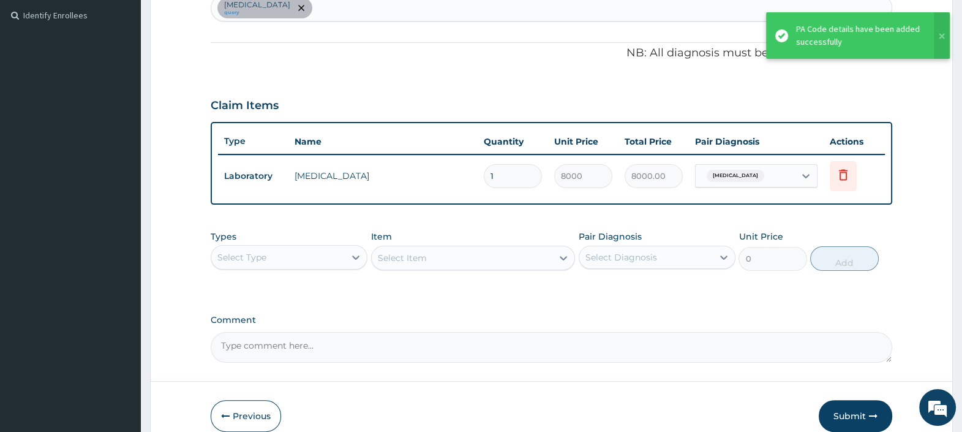
click at [298, 257] on div "Select Type" at bounding box center [277, 257] width 133 height 20
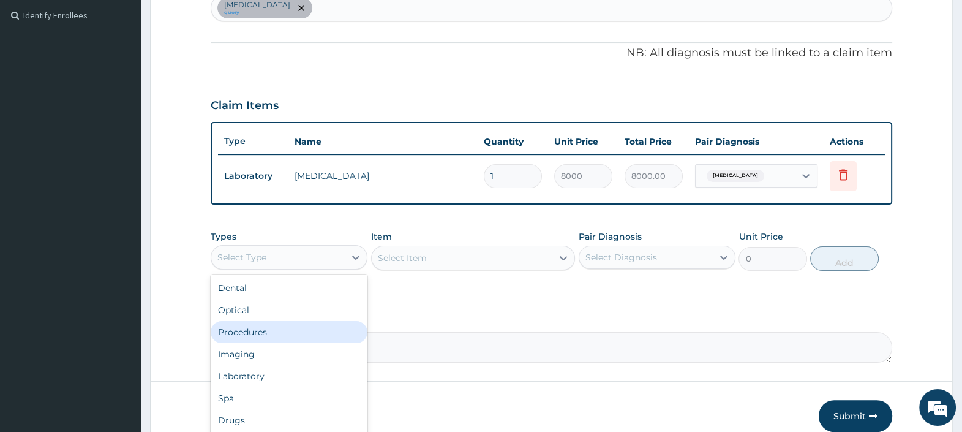
click at [272, 331] on div "Procedures" at bounding box center [289, 332] width 157 height 22
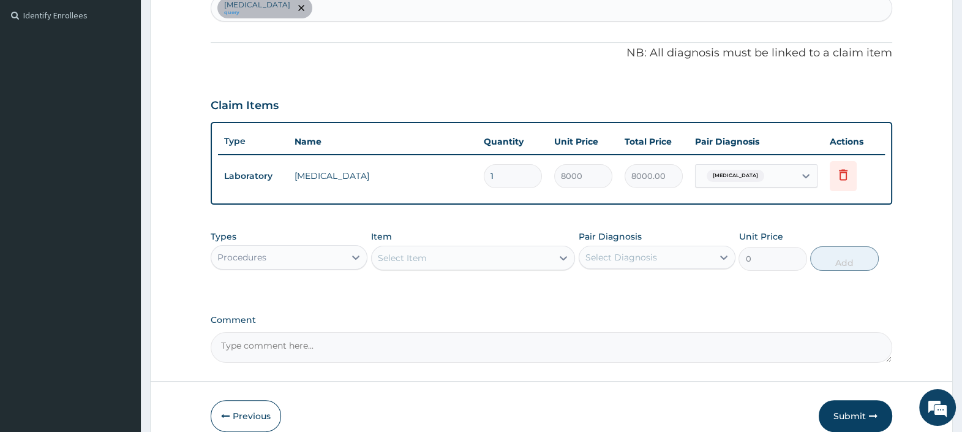
click at [419, 256] on div "Select Item" at bounding box center [402, 258] width 49 height 12
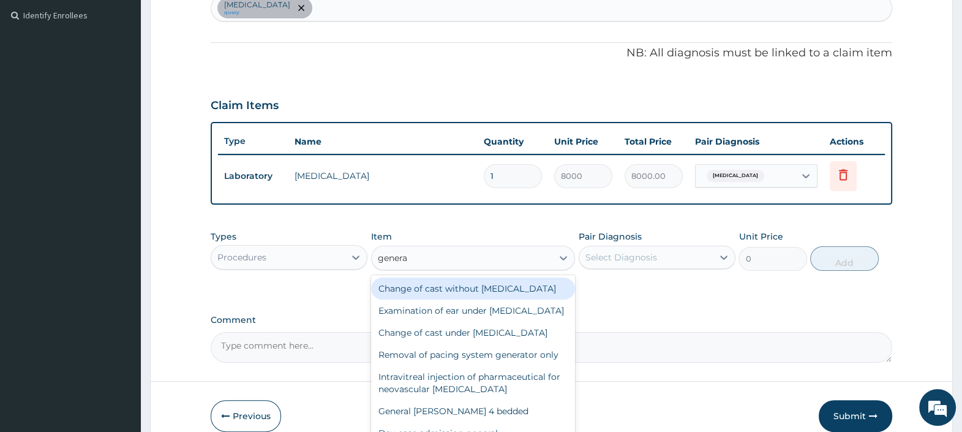
type input "general"
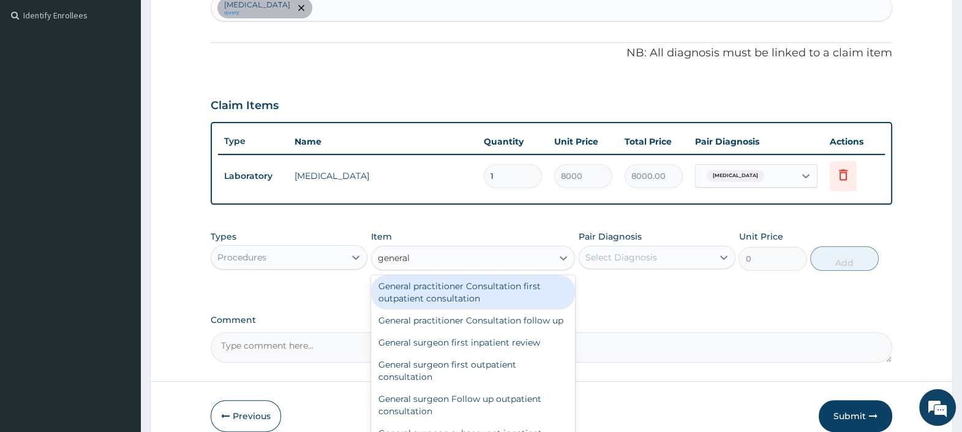
scroll to position [152, 0]
click at [471, 306] on div "General practitioner Consultation first outpatient consultation" at bounding box center [473, 292] width 204 height 34
type input "3000"
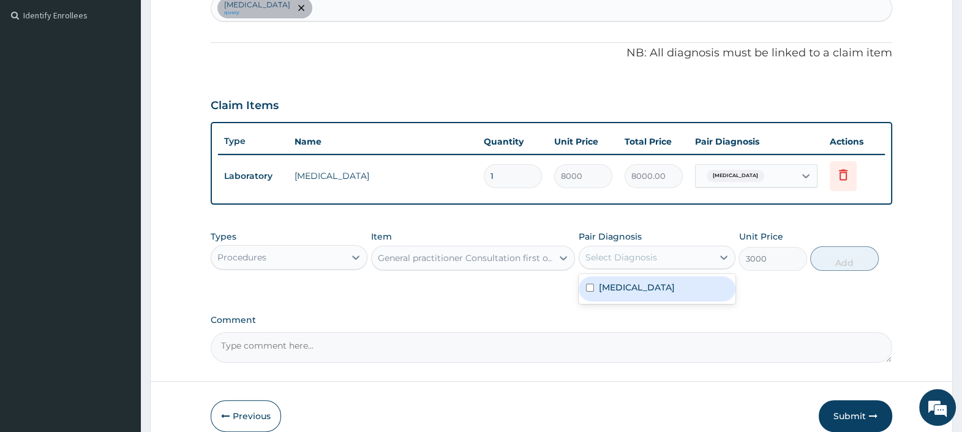
click at [640, 259] on div "Select Diagnosis" at bounding box center [621, 257] width 72 height 12
click at [621, 287] on label "[MEDICAL_DATA]" at bounding box center [637, 287] width 76 height 12
checkbox input "true"
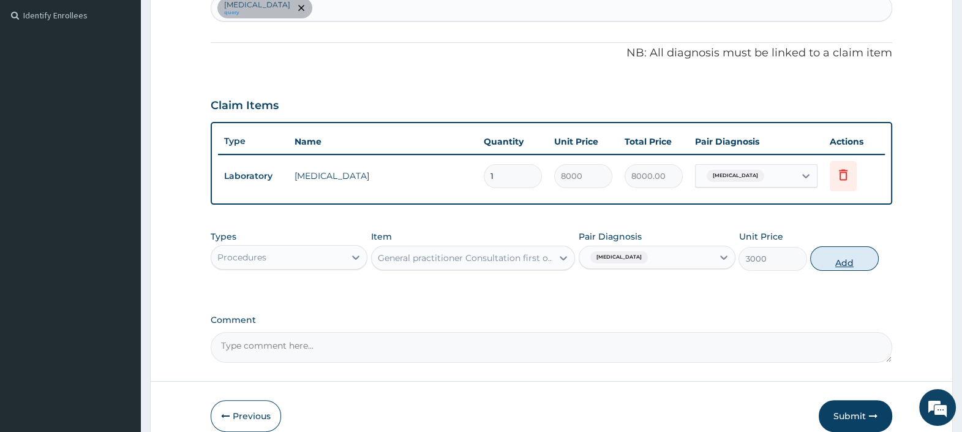
click at [839, 264] on button "Add" at bounding box center [844, 258] width 68 height 24
type input "0"
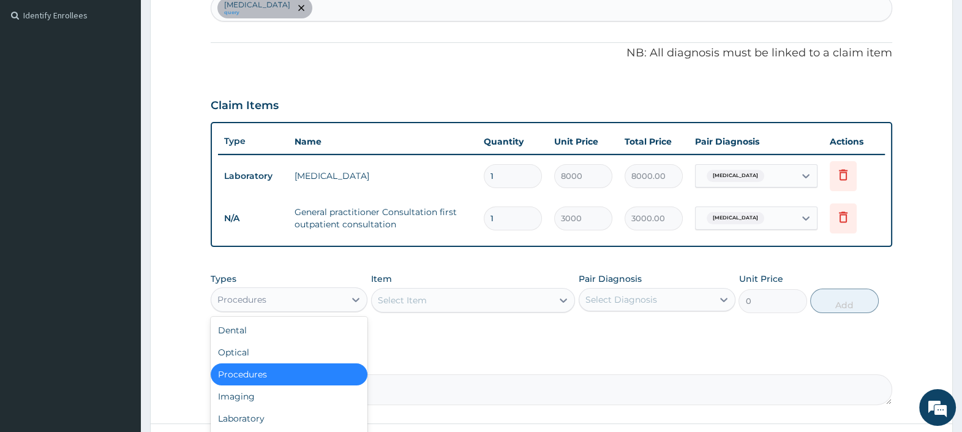
click at [320, 302] on div "Procedures" at bounding box center [277, 300] width 133 height 20
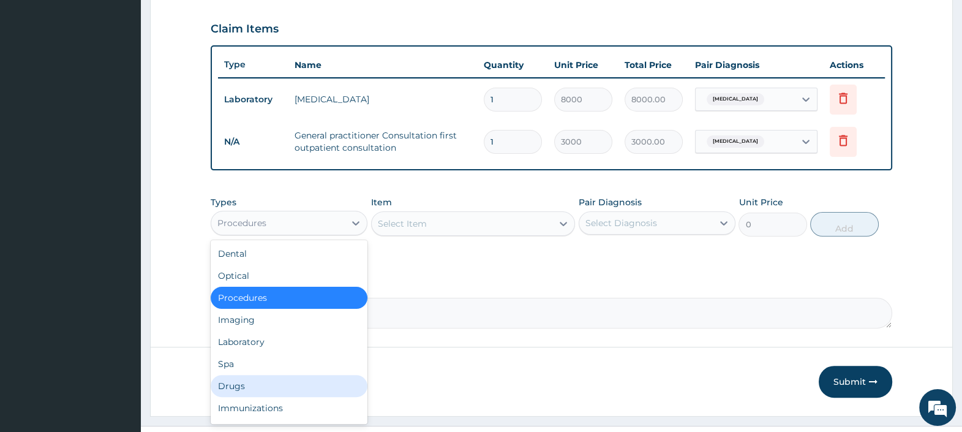
click at [269, 388] on div "Drugs" at bounding box center [289, 386] width 157 height 22
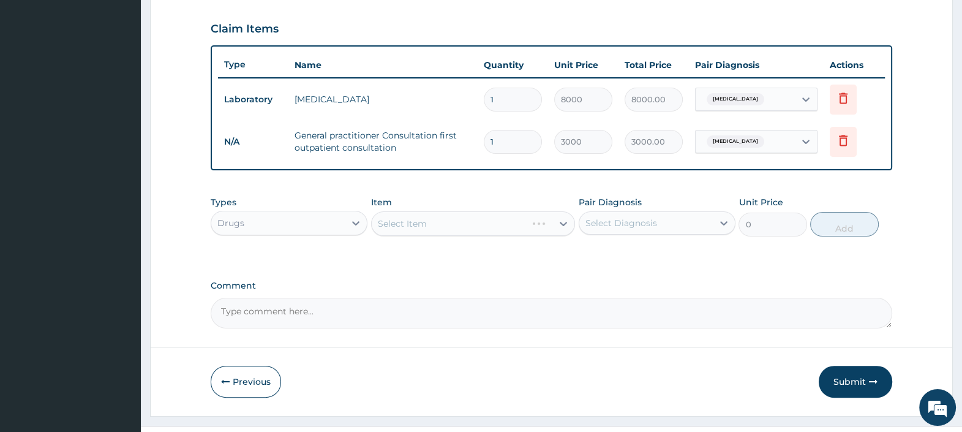
click at [432, 226] on div "Select Item" at bounding box center [473, 223] width 204 height 24
click at [402, 216] on div "Select Item" at bounding box center [473, 223] width 204 height 24
click at [430, 220] on div "Select Item" at bounding box center [462, 224] width 181 height 20
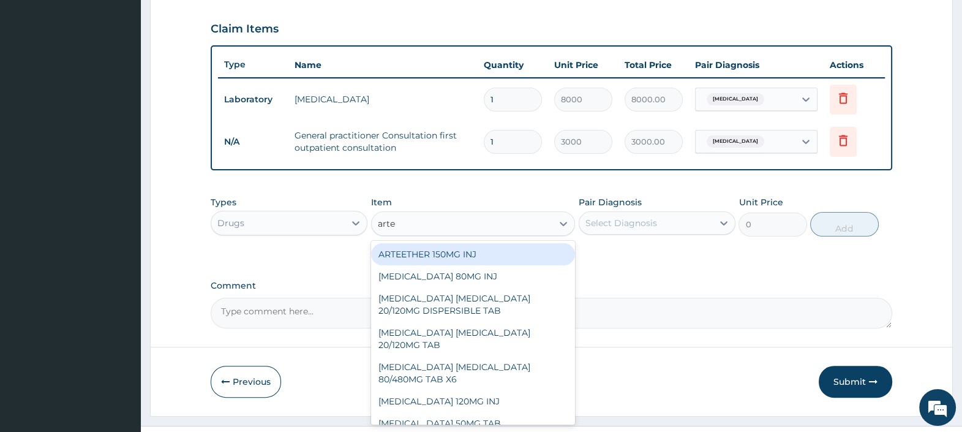
type input "artem"
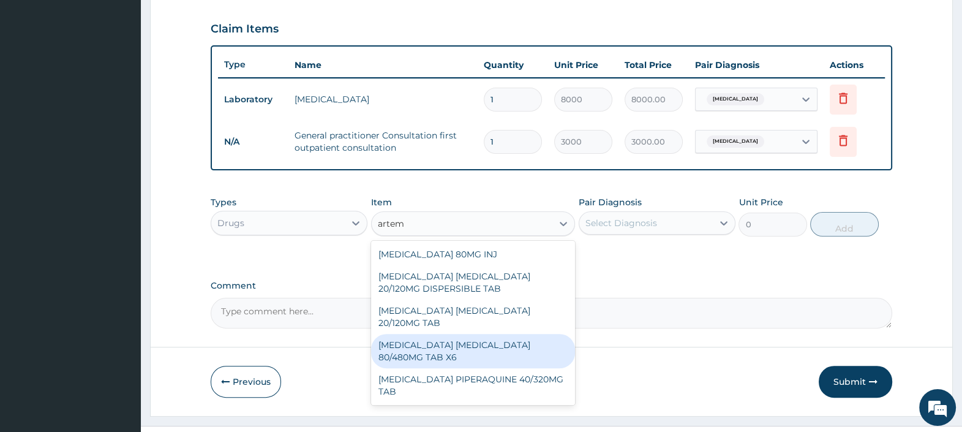
click at [484, 339] on div "[MEDICAL_DATA] [MEDICAL_DATA] 80/480MG TAB X6" at bounding box center [473, 351] width 204 height 34
type input "470"
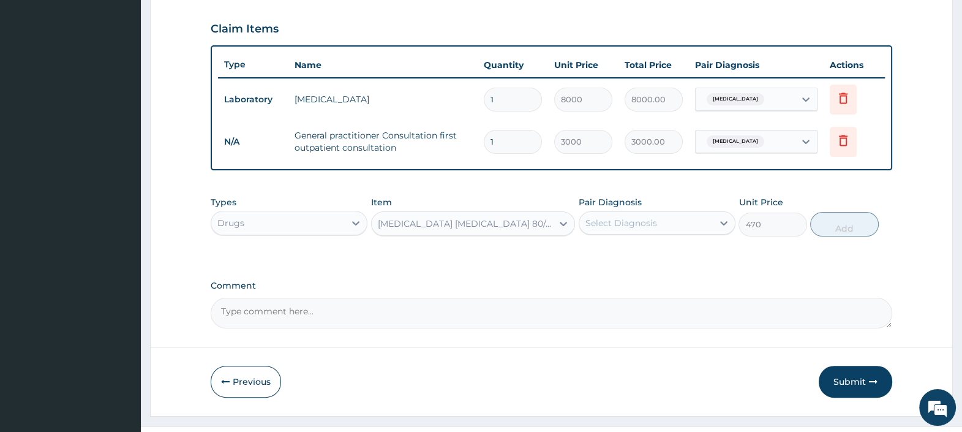
click at [645, 213] on div "Select Diagnosis" at bounding box center [645, 223] width 133 height 20
click at [647, 260] on div "[MEDICAL_DATA]" at bounding box center [657, 254] width 157 height 25
checkbox input "true"
click at [837, 217] on button "Add" at bounding box center [844, 224] width 68 height 24
type input "0"
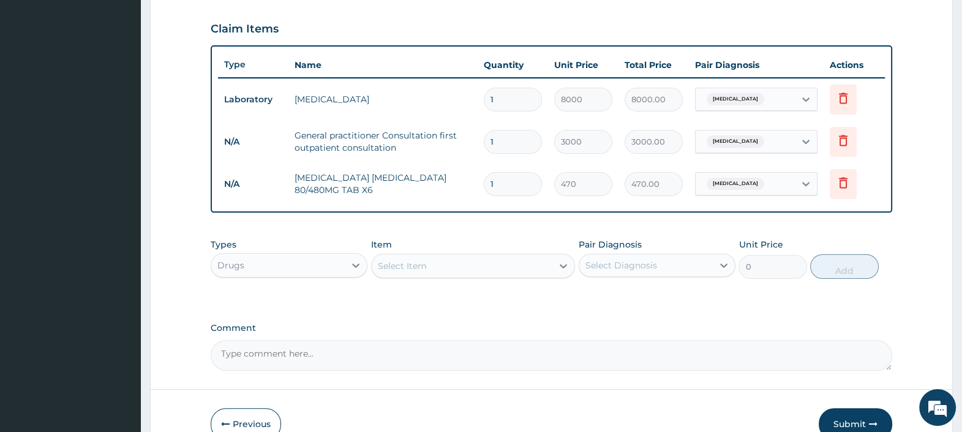
click at [444, 268] on div "Select Item" at bounding box center [462, 266] width 181 height 20
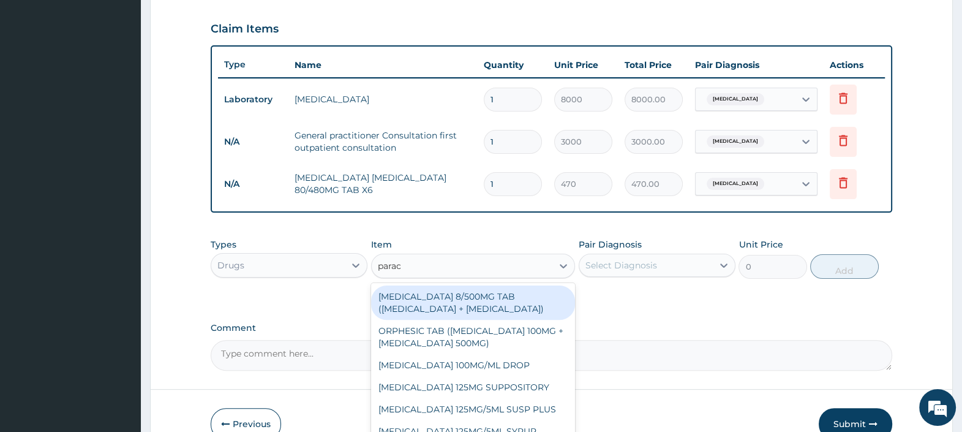
type input "parace"
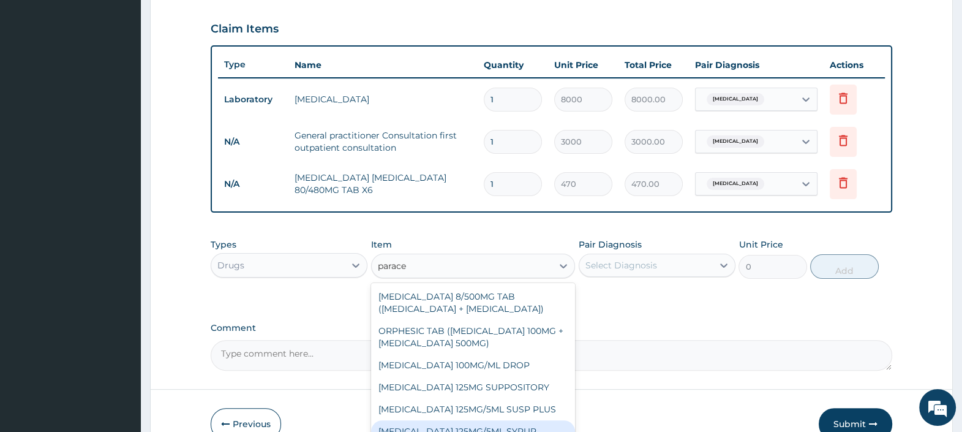
scroll to position [66, 0]
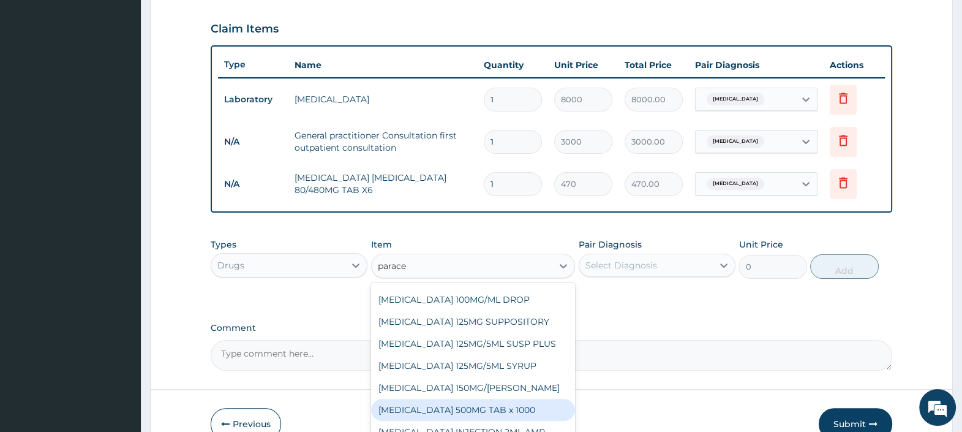
click at [491, 401] on div "[MEDICAL_DATA] 500MG TAB x 1000" at bounding box center [473, 410] width 204 height 22
type input "25"
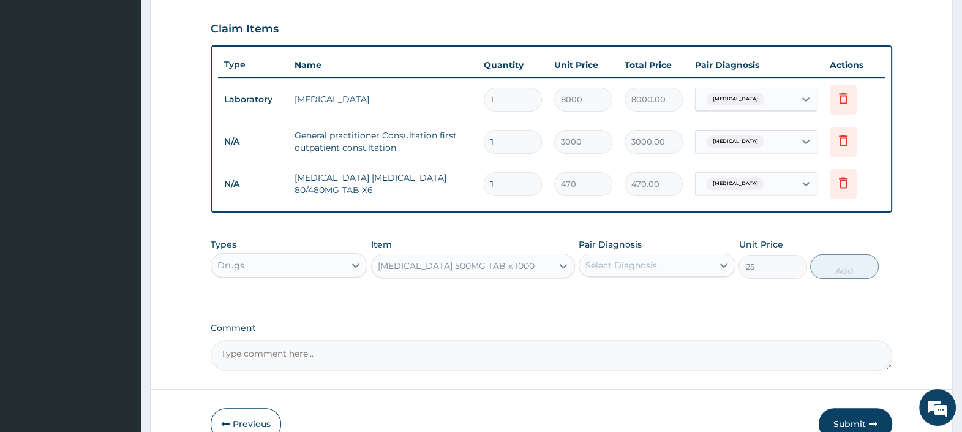
click at [628, 259] on div "Select Diagnosis" at bounding box center [621, 265] width 72 height 12
click at [636, 298] on label "[MEDICAL_DATA]" at bounding box center [637, 295] width 76 height 12
checkbox input "true"
click at [838, 264] on button "Add" at bounding box center [844, 266] width 68 height 24
type input "0"
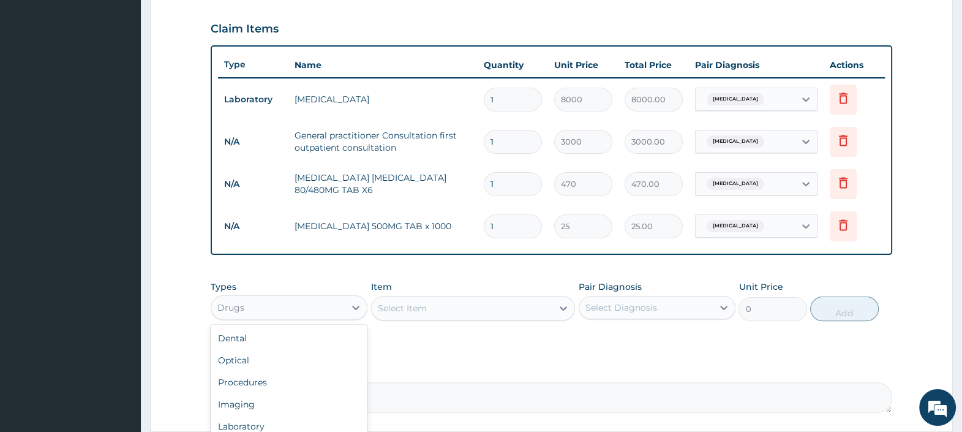
click at [343, 306] on div "Drugs" at bounding box center [277, 308] width 133 height 20
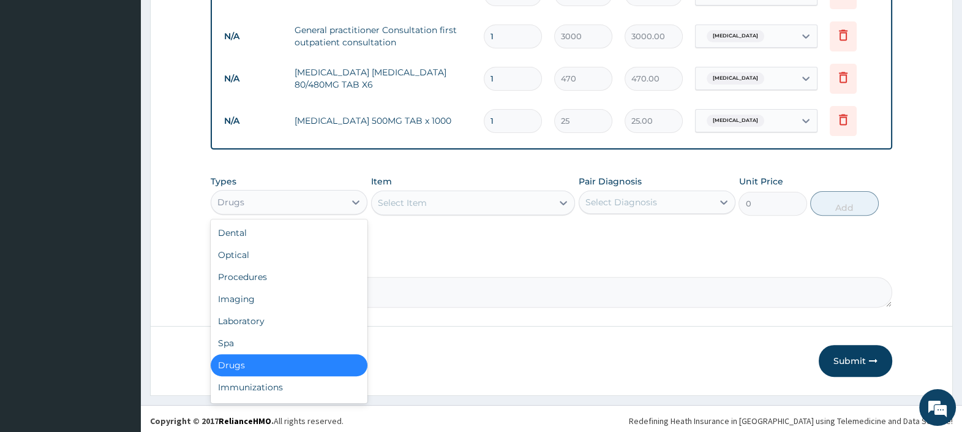
scroll to position [517, 0]
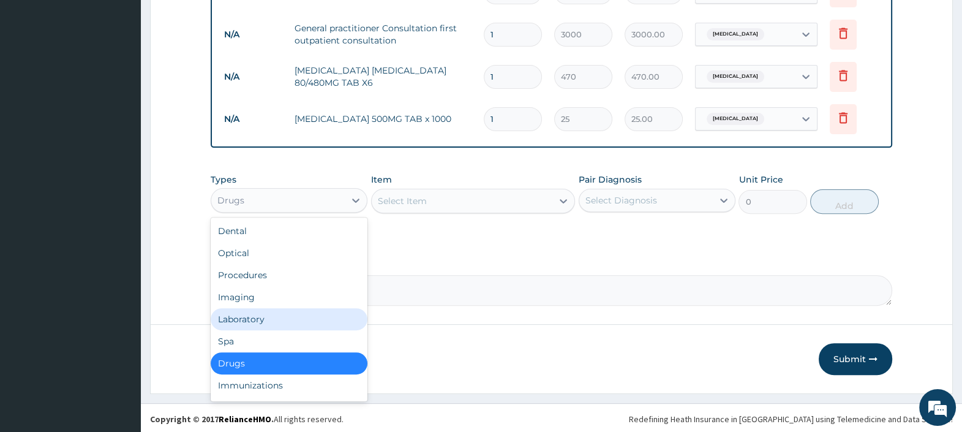
click at [248, 312] on div "Laboratory" at bounding box center [289, 319] width 157 height 22
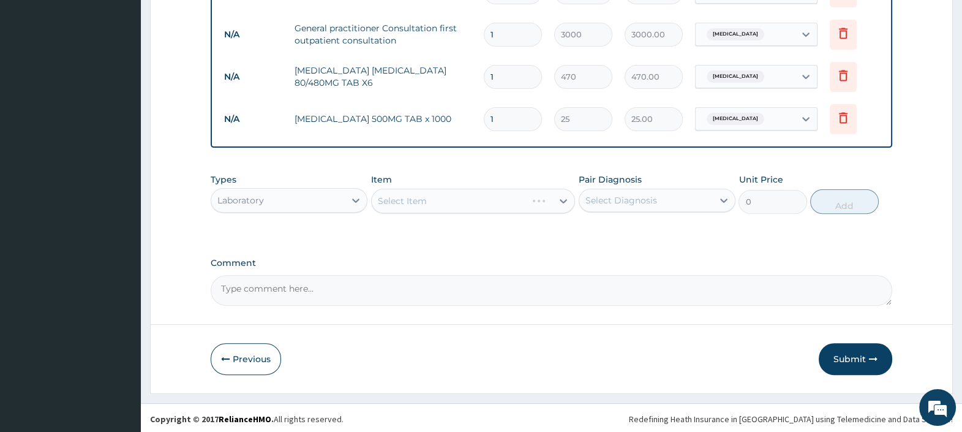
click at [450, 195] on div "Select Item" at bounding box center [473, 201] width 204 height 24
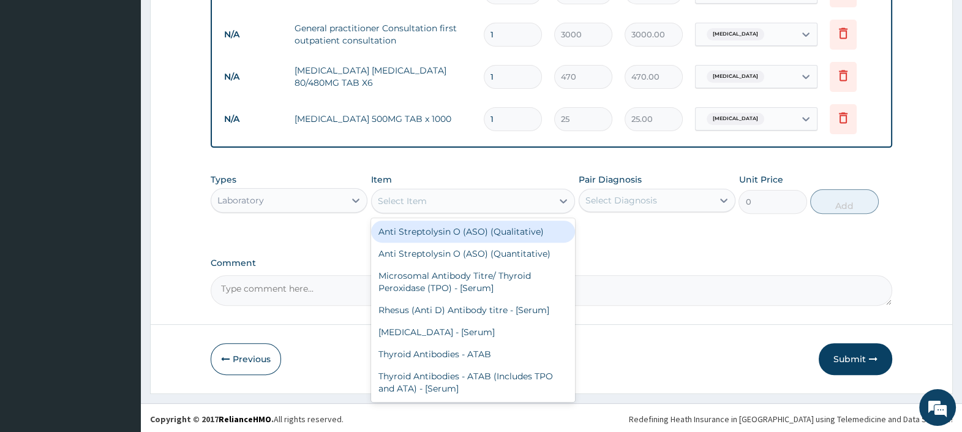
click at [463, 202] on div "Select Item" at bounding box center [462, 201] width 181 height 20
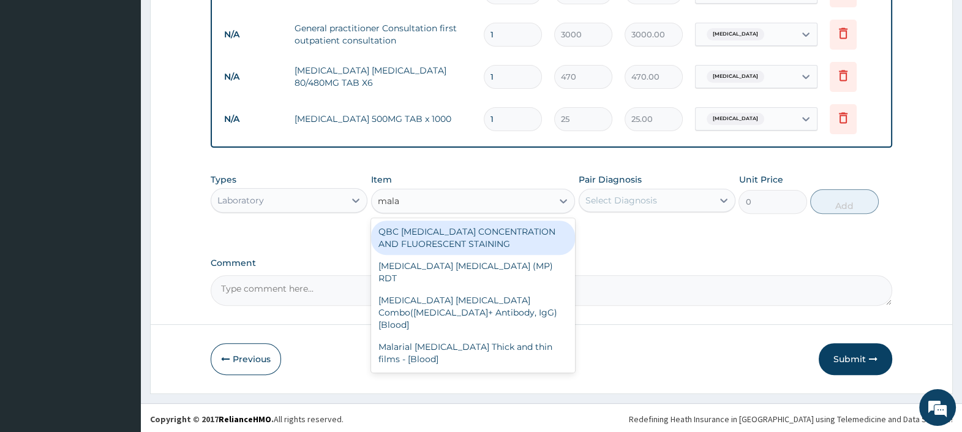
type input "malar"
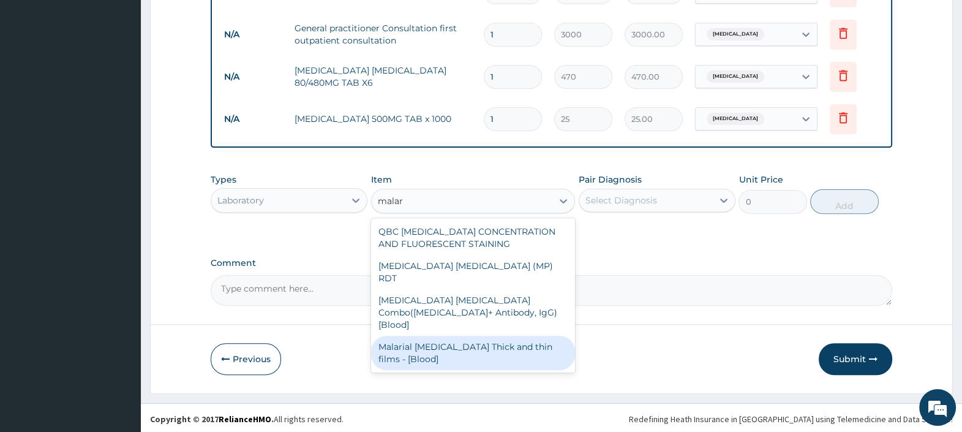
click at [474, 335] on div "Malarial [MEDICAL_DATA] Thick and thin films - [Blood]" at bounding box center [473, 352] width 204 height 34
type input "2500"
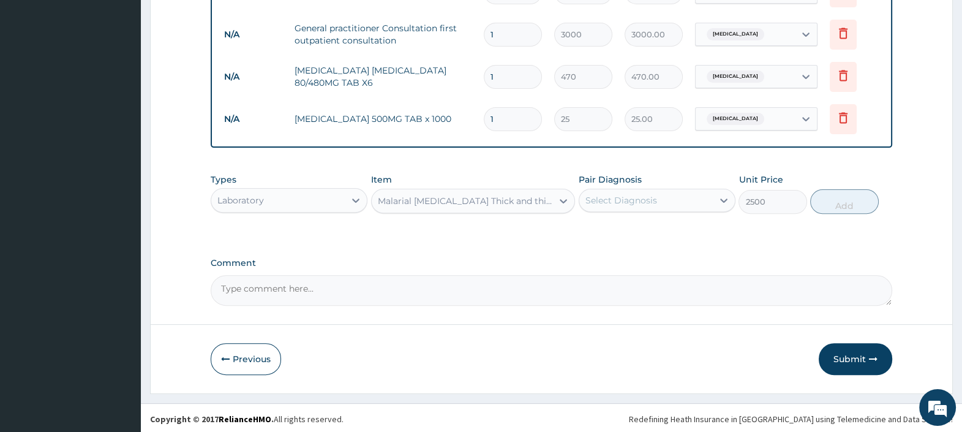
click at [632, 199] on div "Select Diagnosis" at bounding box center [621, 200] width 72 height 12
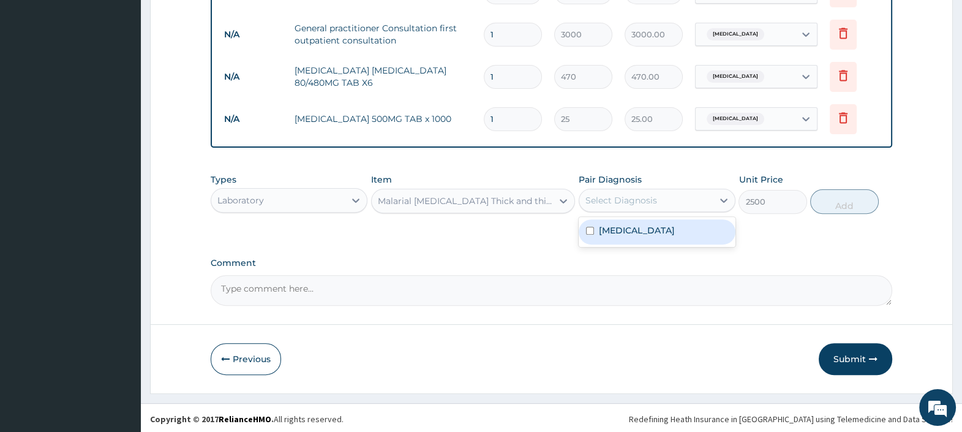
click at [637, 234] on div "[MEDICAL_DATA]" at bounding box center [657, 231] width 157 height 25
checkbox input "true"
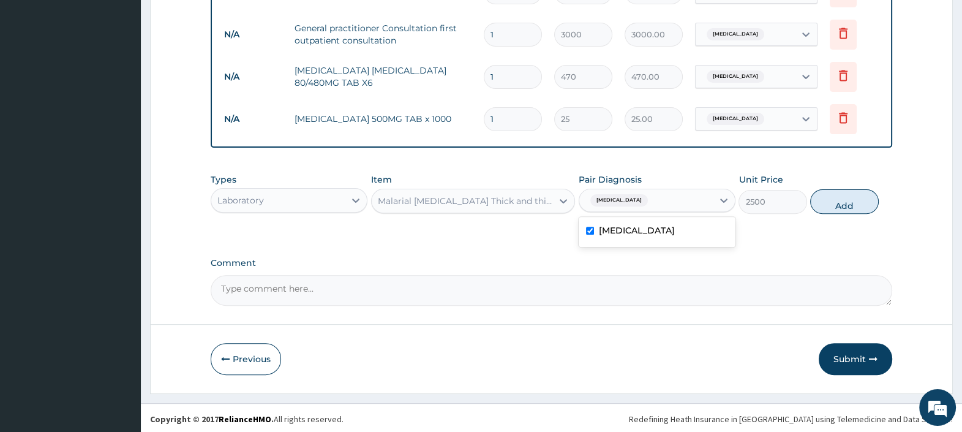
click at [827, 203] on button "Add" at bounding box center [844, 201] width 68 height 24
type input "0"
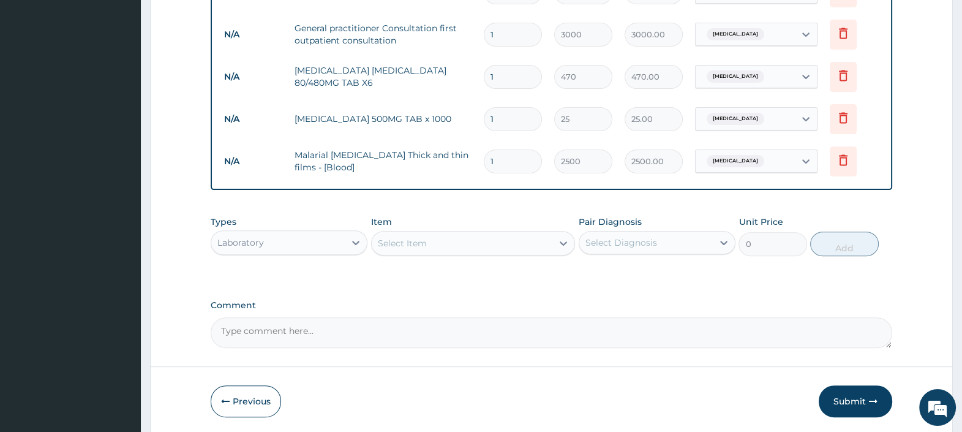
click at [456, 241] on div "Select Item" at bounding box center [462, 243] width 181 height 20
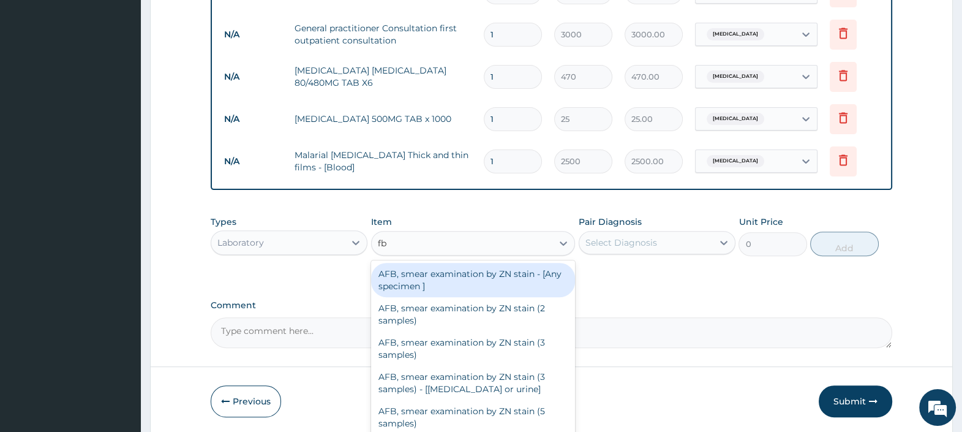
type input "fbc"
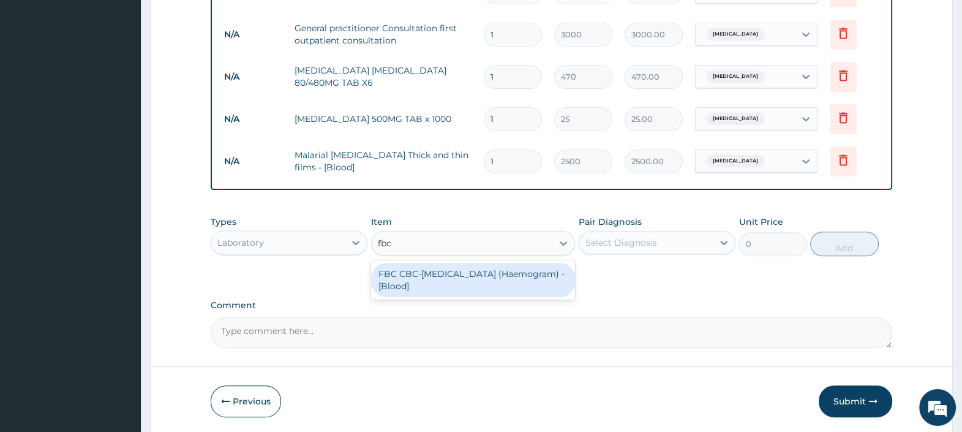
click at [465, 274] on div "FBC CBC-[MEDICAL_DATA] (Haemogram) - [Blood]" at bounding box center [473, 280] width 204 height 34
type input "4500"
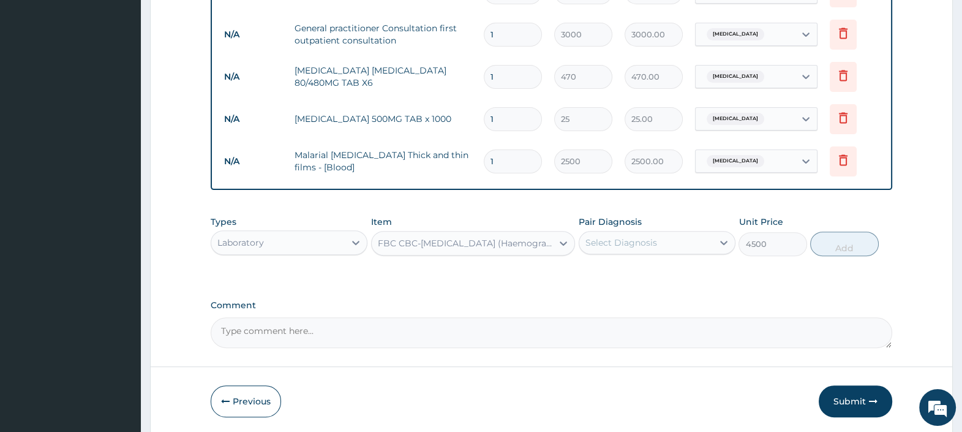
click at [627, 236] on div "Select Diagnosis" at bounding box center [621, 242] width 72 height 12
click at [636, 276] on label "[MEDICAL_DATA]" at bounding box center [637, 272] width 76 height 12
checkbox input "true"
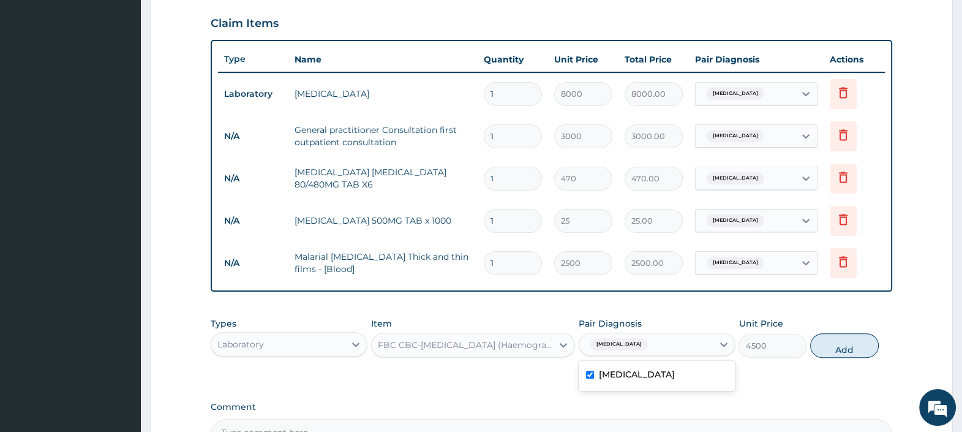
scroll to position [288, 0]
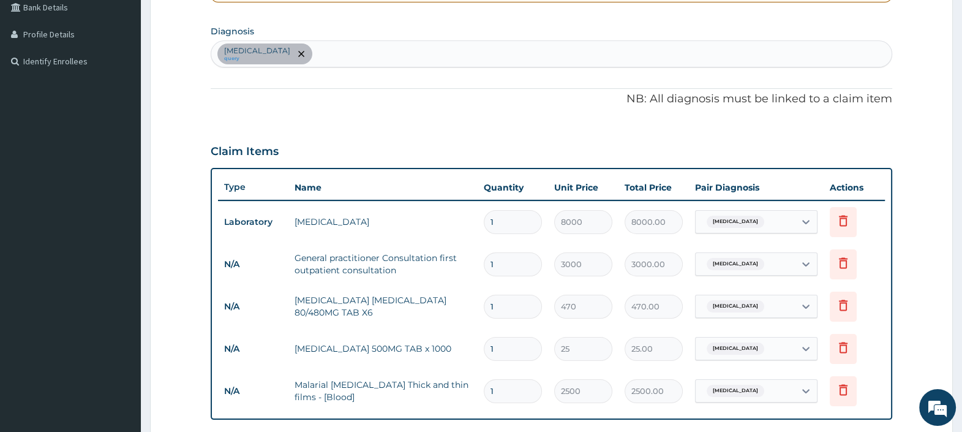
click at [327, 52] on div "[MEDICAL_DATA] query" at bounding box center [551, 54] width 680 height 26
type input "[MEDICAL_DATA]"
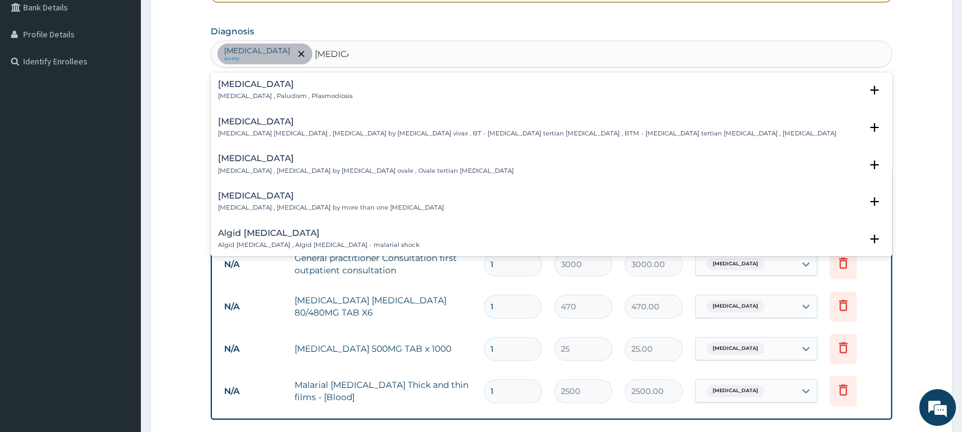
click at [272, 94] on p "[MEDICAL_DATA] , Paludism , Plasmodiosis" at bounding box center [285, 96] width 135 height 9
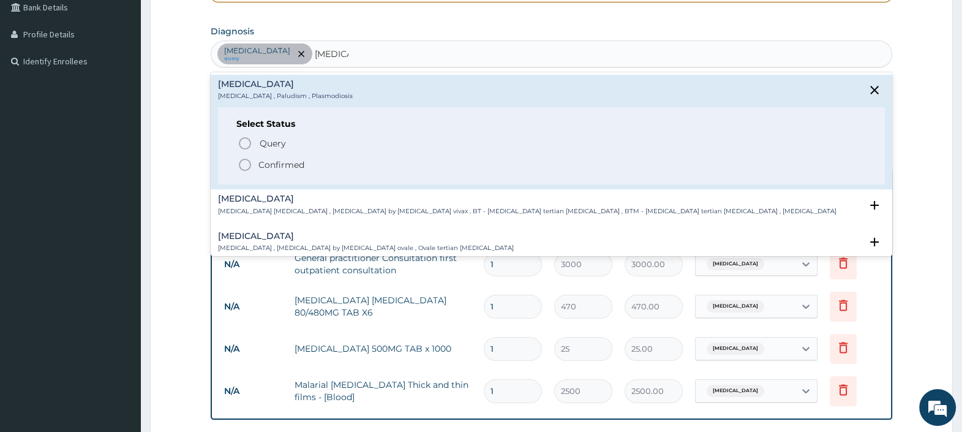
drag, startPoint x: 275, startPoint y: 156, endPoint x: 306, endPoint y: 119, distance: 47.8
click at [275, 157] on span "Confirmed" at bounding box center [552, 164] width 629 height 15
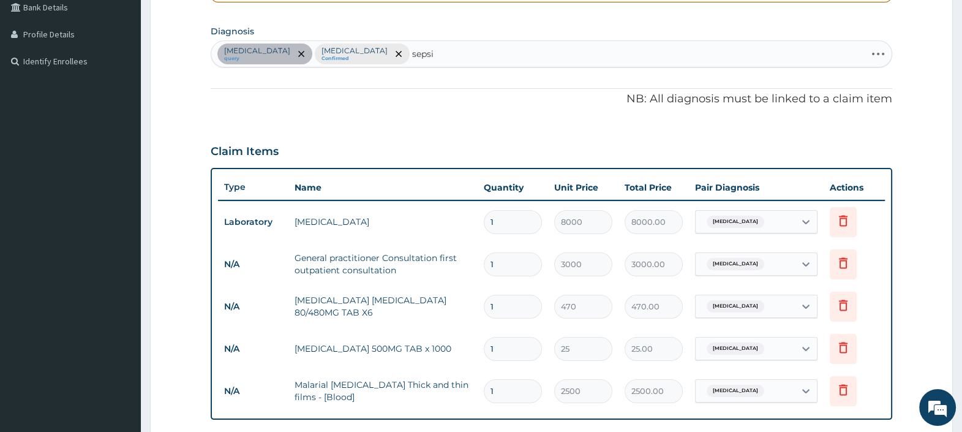
type input "[MEDICAL_DATA]"
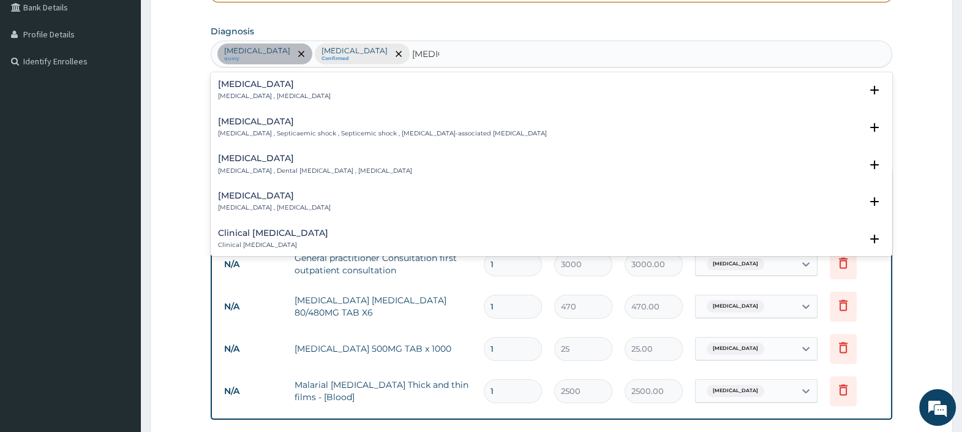
scroll to position [152, 0]
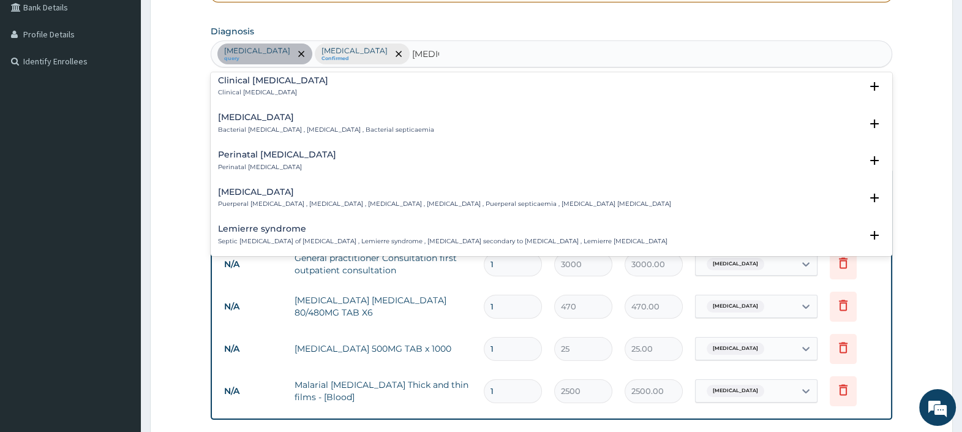
click at [248, 117] on h4 "[MEDICAL_DATA]" at bounding box center [326, 117] width 216 height 9
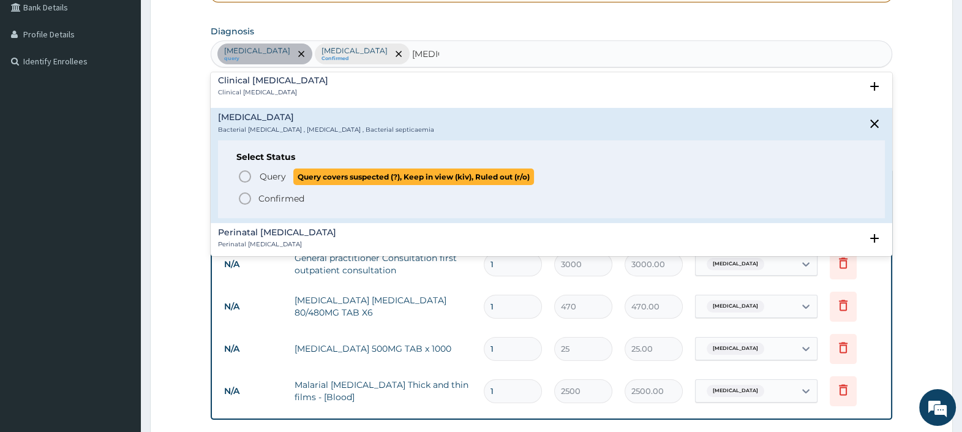
click at [273, 171] on span "Query" at bounding box center [273, 176] width 26 height 12
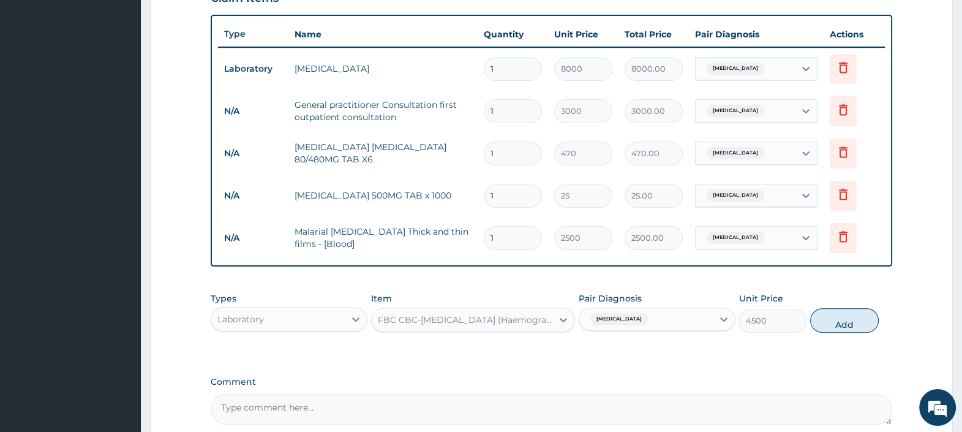
scroll to position [441, 0]
click at [759, 152] on div "[MEDICAL_DATA]" at bounding box center [744, 153] width 99 height 21
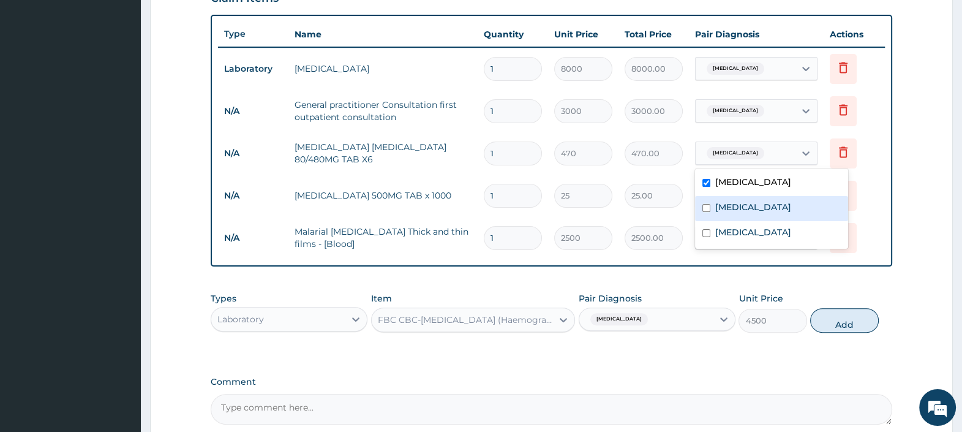
click at [738, 209] on label "[MEDICAL_DATA]" at bounding box center [753, 207] width 76 height 12
checkbox input "true"
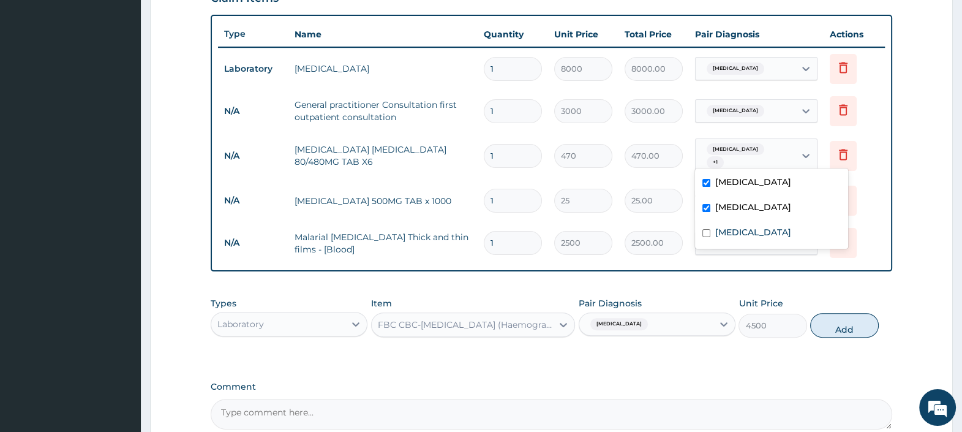
click at [725, 183] on label "[MEDICAL_DATA]" at bounding box center [753, 182] width 76 height 12
checkbox input "false"
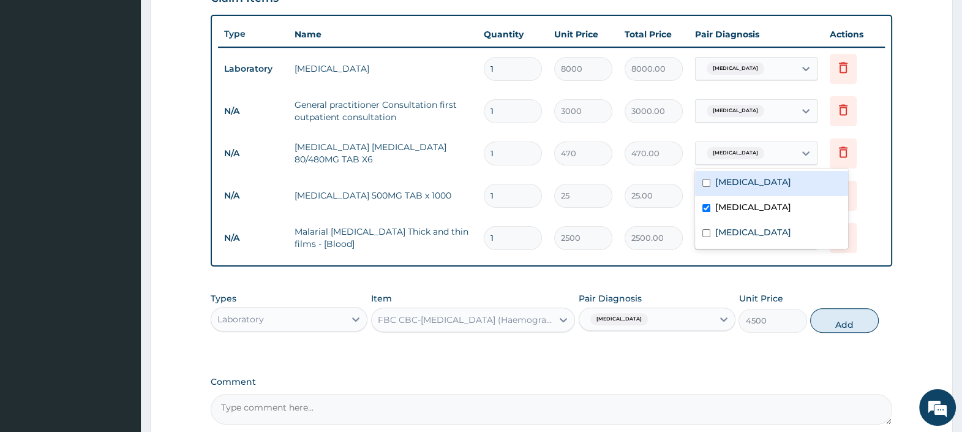
click at [740, 105] on span "[MEDICAL_DATA]" at bounding box center [735, 111] width 58 height 12
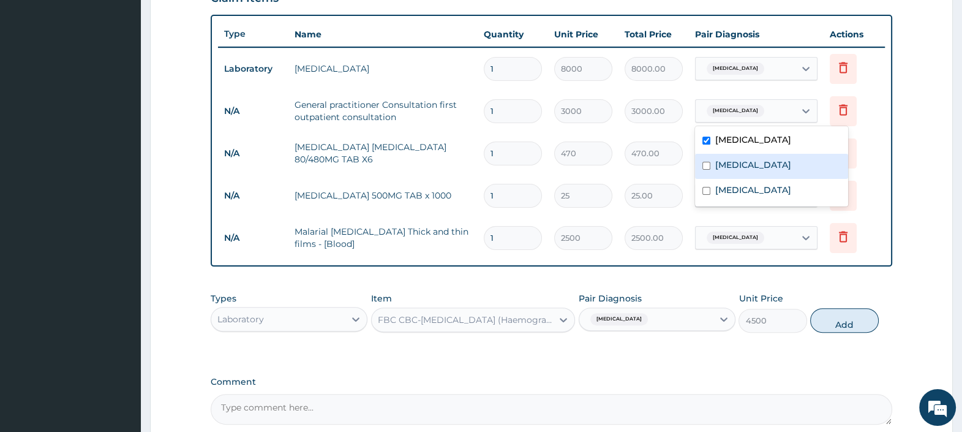
click at [745, 167] on label "[MEDICAL_DATA]" at bounding box center [753, 165] width 76 height 12
checkbox input "true"
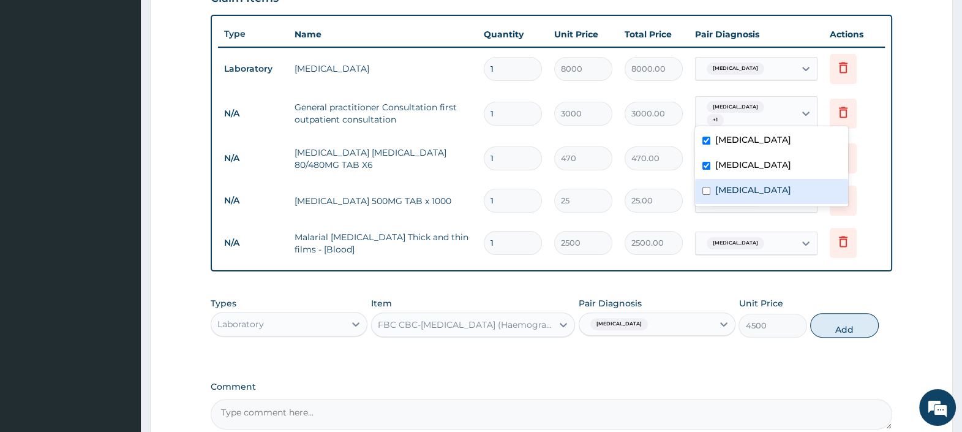
drag, startPoint x: 735, startPoint y: 187, endPoint x: 722, endPoint y: 187, distance: 12.9
click at [735, 187] on label "[MEDICAL_DATA]" at bounding box center [753, 190] width 76 height 12
checkbox input "true"
click at [905, 162] on form "Step 2 of 2 PA Code / Prescription Code PA/8191E6 Encounter Date [DATE] Importa…" at bounding box center [551, 70] width 803 height 893
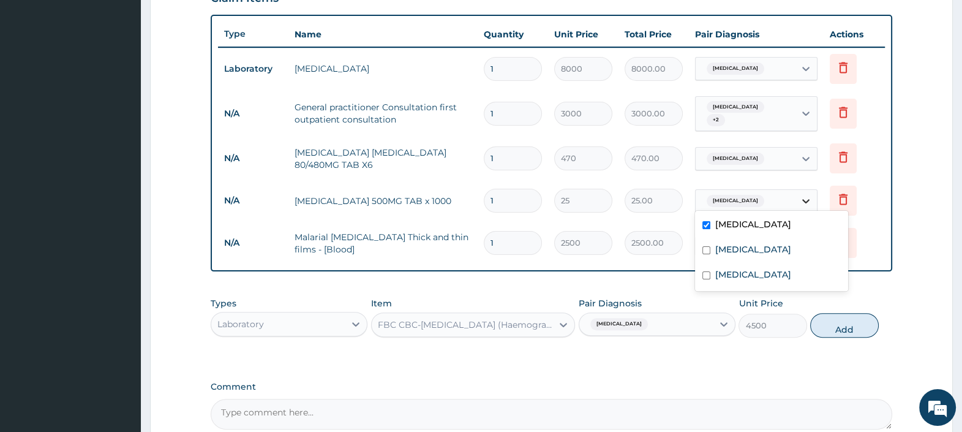
click at [804, 195] on icon at bounding box center [806, 201] width 12 height 12
click at [738, 223] on label "[MEDICAL_DATA]" at bounding box center [753, 224] width 76 height 12
checkbox input "false"
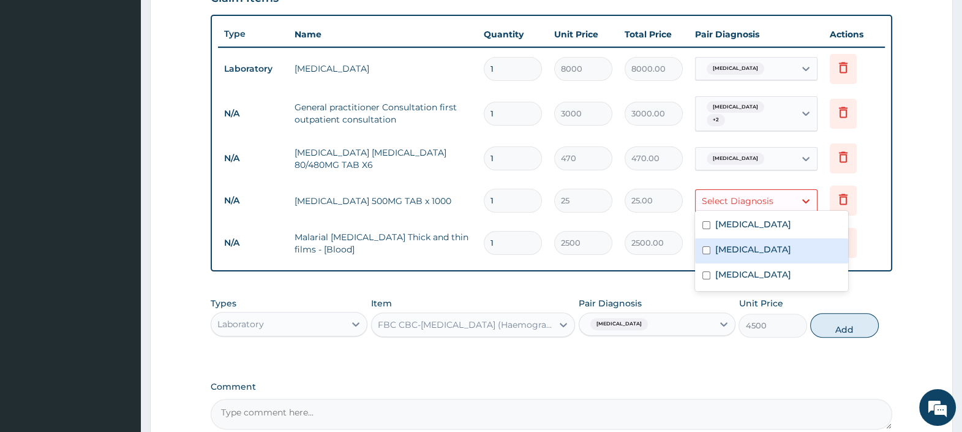
click at [741, 247] on label "[MEDICAL_DATA]" at bounding box center [753, 249] width 76 height 12
checkbox input "true"
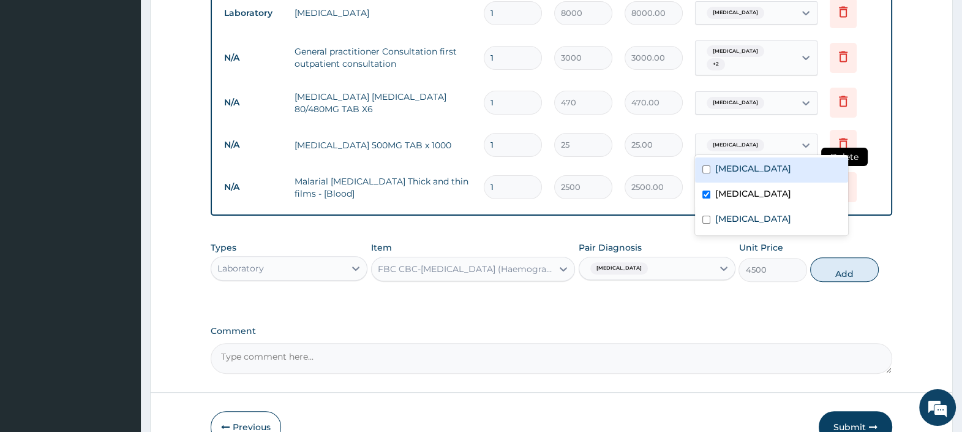
scroll to position [517, 0]
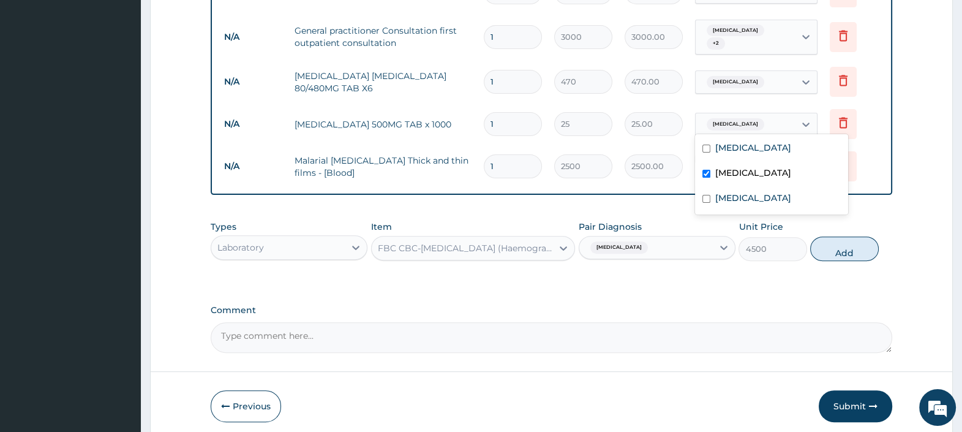
click at [657, 184] on div "Type Name Quantity Unit Price Total Price Pair Diagnosis Actions Laboratory [ME…" at bounding box center [551, 66] width 681 height 257
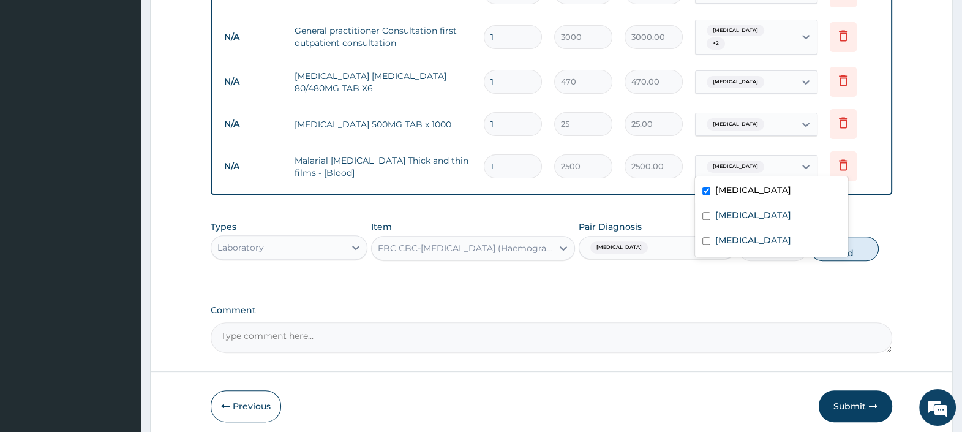
click at [731, 160] on span "[MEDICAL_DATA]" at bounding box center [735, 166] width 58 height 12
click at [734, 214] on label "[MEDICAL_DATA]" at bounding box center [753, 215] width 76 height 12
checkbox input "true"
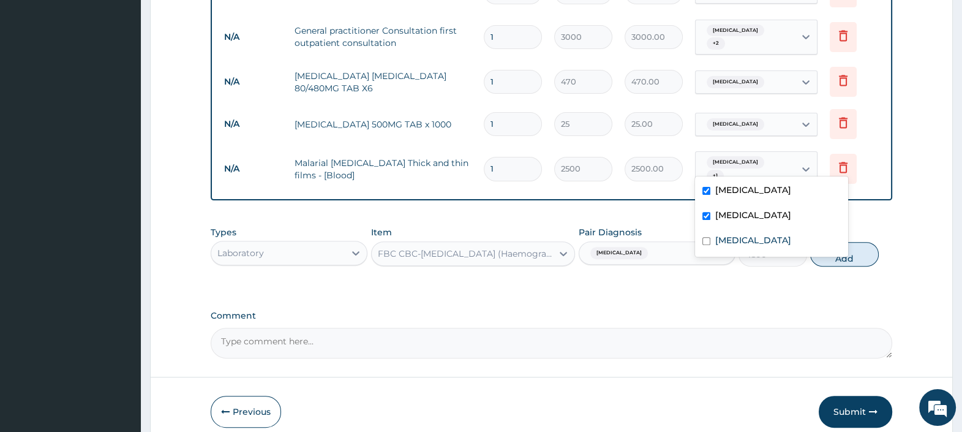
click at [729, 185] on label "[MEDICAL_DATA]" at bounding box center [753, 190] width 76 height 12
checkbox input "false"
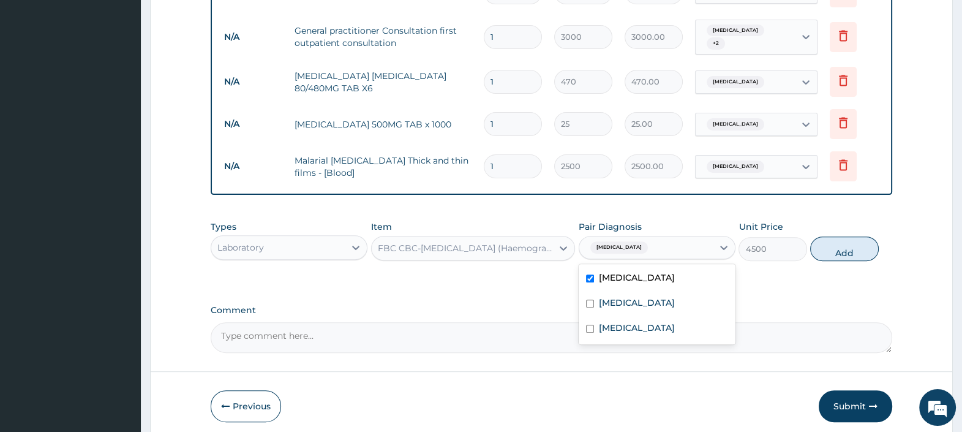
click at [652, 241] on input "text" at bounding box center [652, 247] width 1 height 12
click at [648, 271] on label "[MEDICAL_DATA]" at bounding box center [637, 277] width 76 height 12
checkbox input "false"
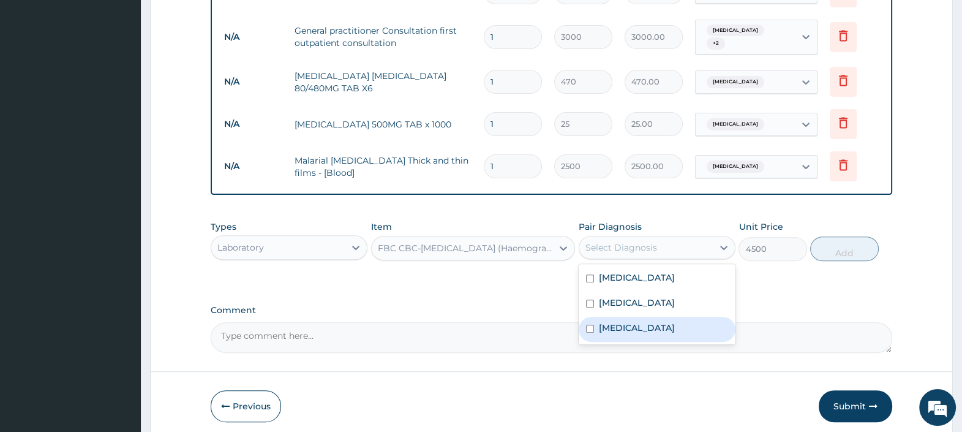
click at [634, 323] on label "[MEDICAL_DATA]" at bounding box center [637, 327] width 76 height 12
checkbox input "true"
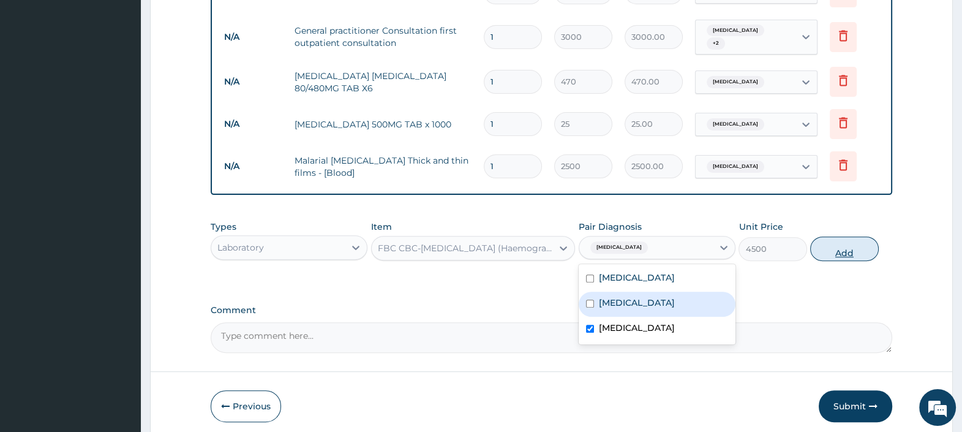
click at [830, 242] on button "Add" at bounding box center [844, 248] width 68 height 24
type input "0"
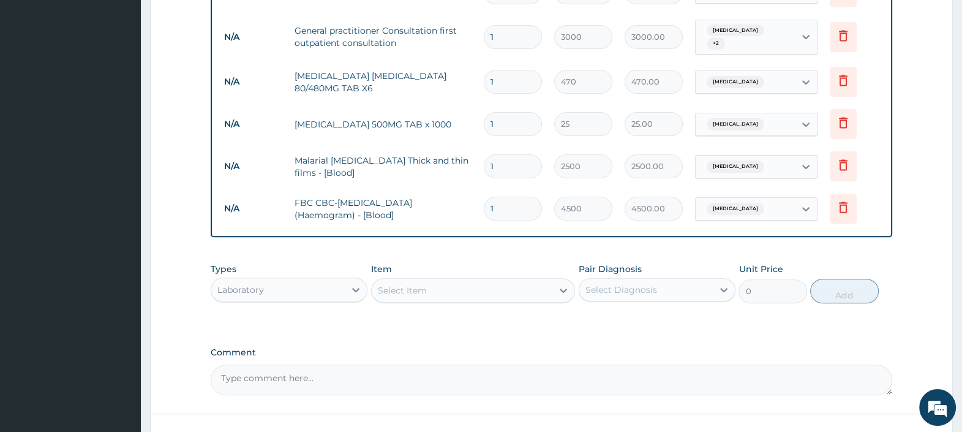
click at [498, 119] on input "1" at bounding box center [513, 124] width 58 height 24
type input "18"
type input "450.00"
type input "18"
drag, startPoint x: 487, startPoint y: 72, endPoint x: 468, endPoint y: 74, distance: 18.5
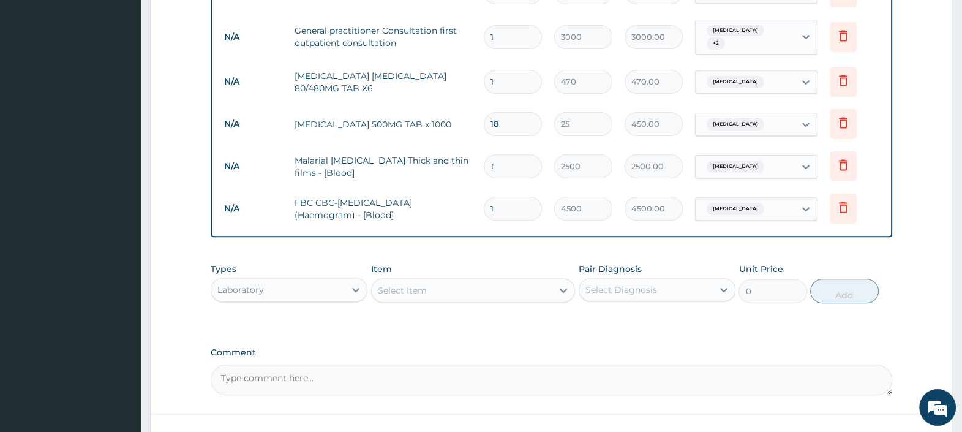
click at [478, 72] on td "1" at bounding box center [513, 82] width 70 height 36
type input "6"
type input "2820.00"
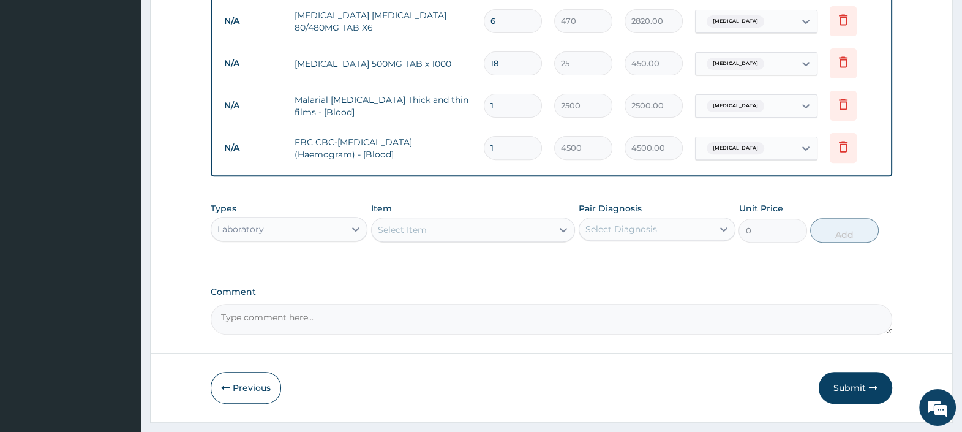
scroll to position [602, 0]
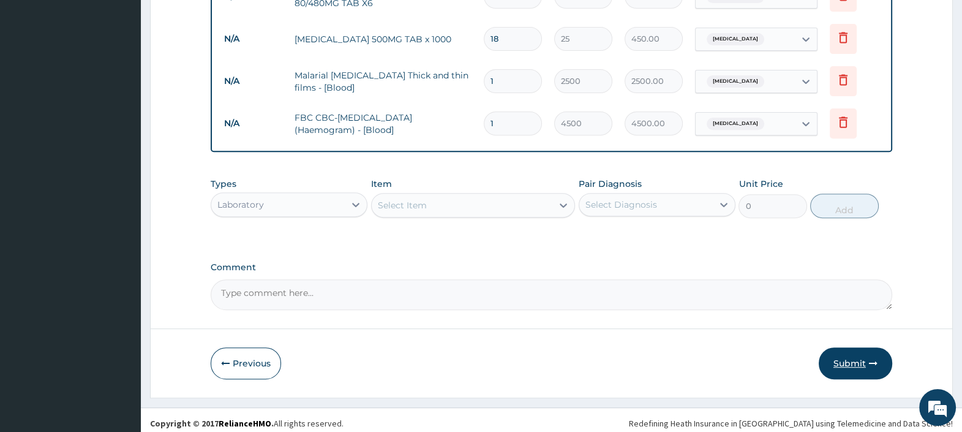
type input "6"
click at [845, 353] on button "Submit" at bounding box center [854, 363] width 73 height 32
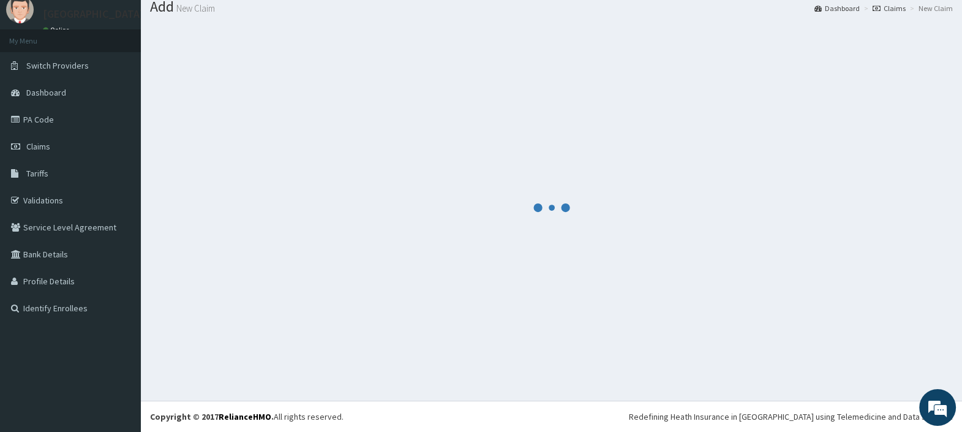
scroll to position [40, 0]
